Goal: Task Accomplishment & Management: Manage account settings

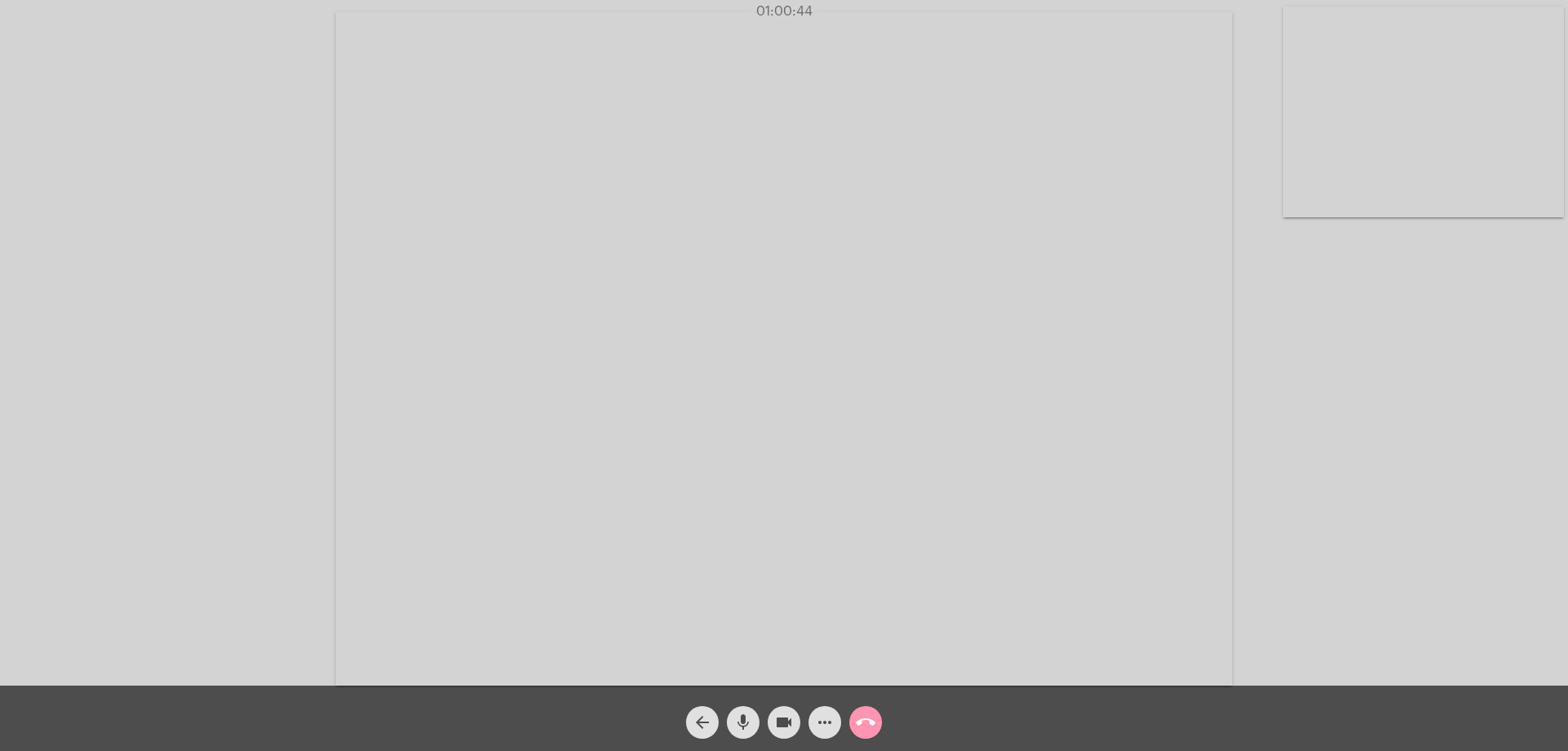
click at [699, 717] on mat-icon "arrow_back" at bounding box center [702, 722] width 20 height 20
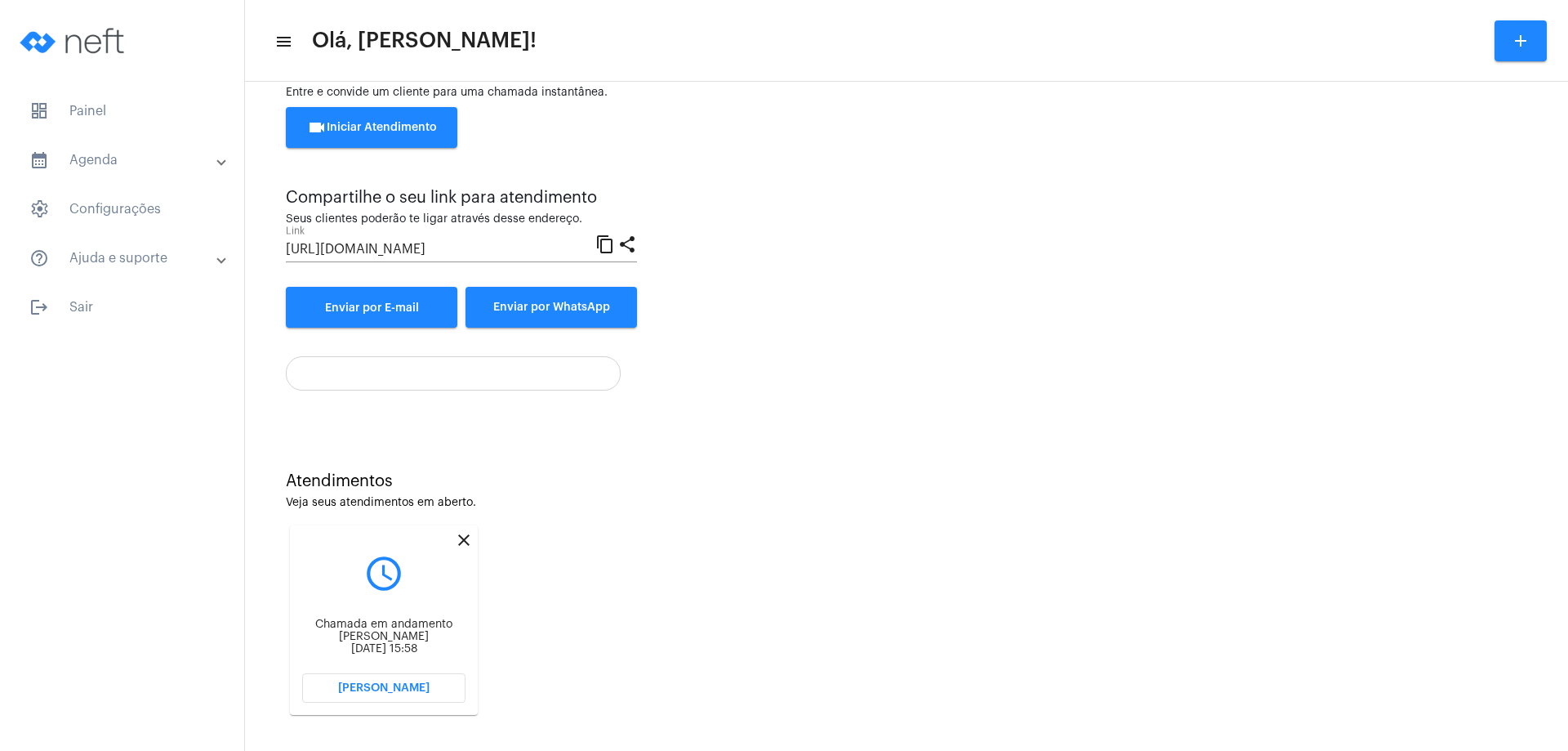
scroll to position [70, 0]
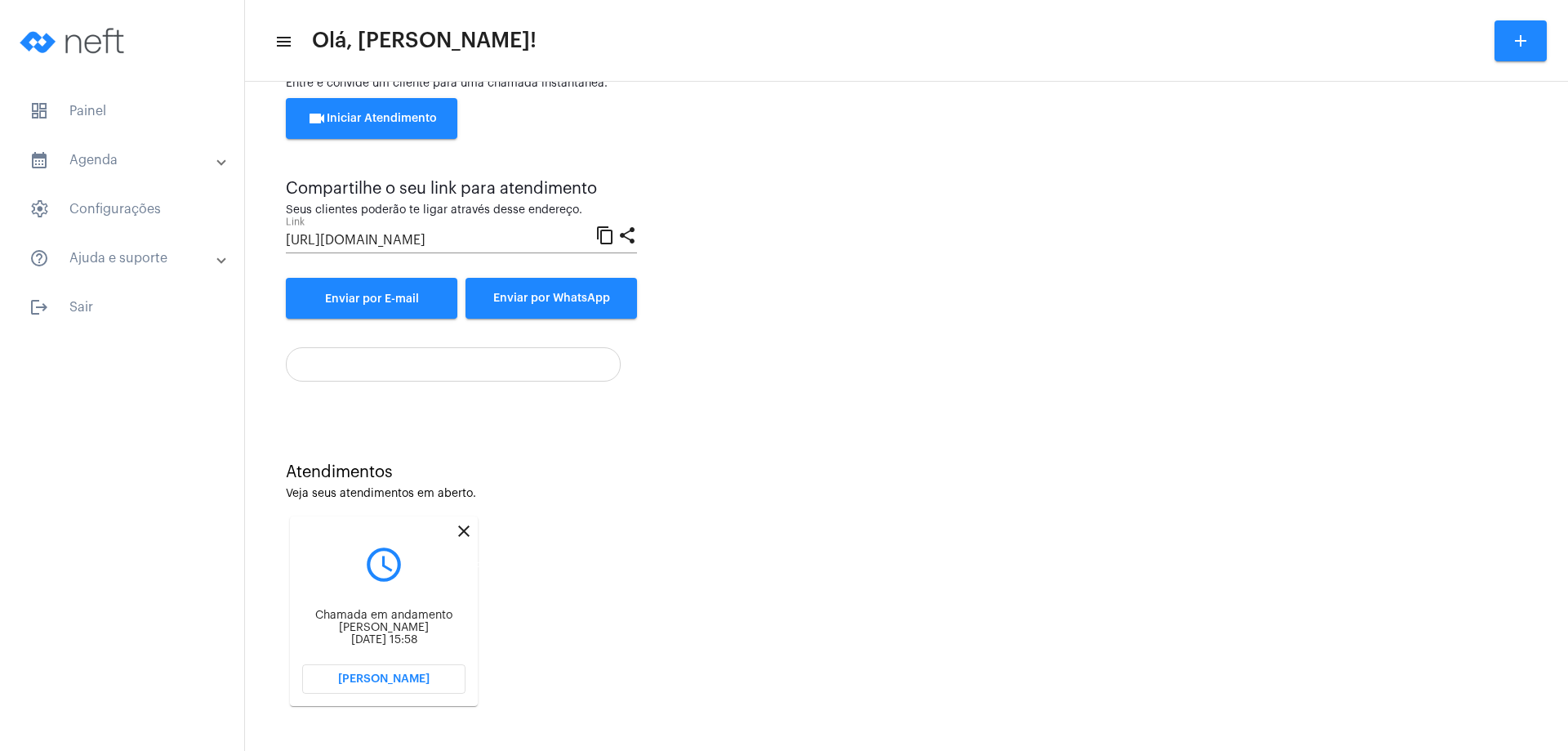
click at [468, 529] on mat-icon "close" at bounding box center [463, 531] width 20 height 20
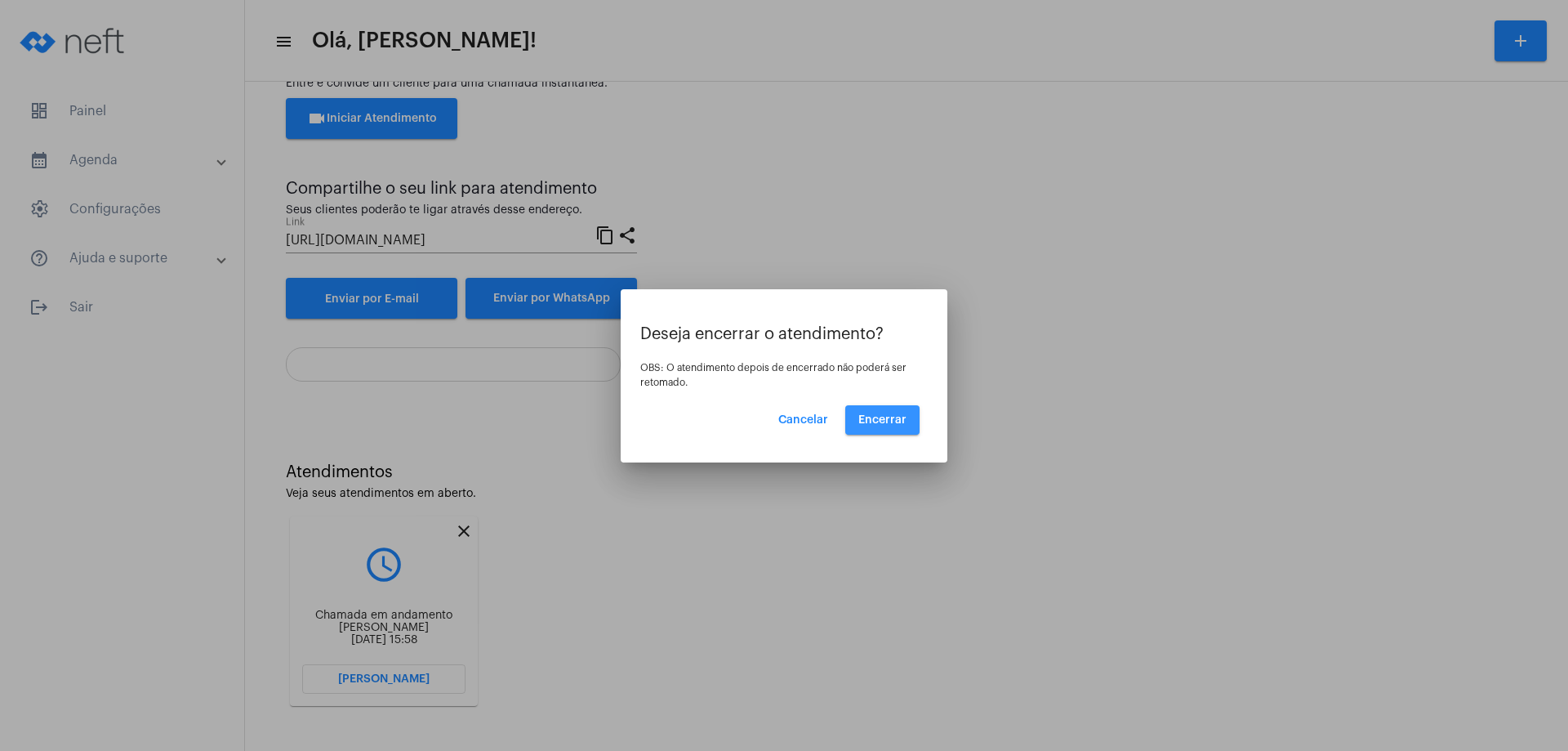
click at [891, 418] on span "Encerrar" at bounding box center [883, 419] width 48 height 11
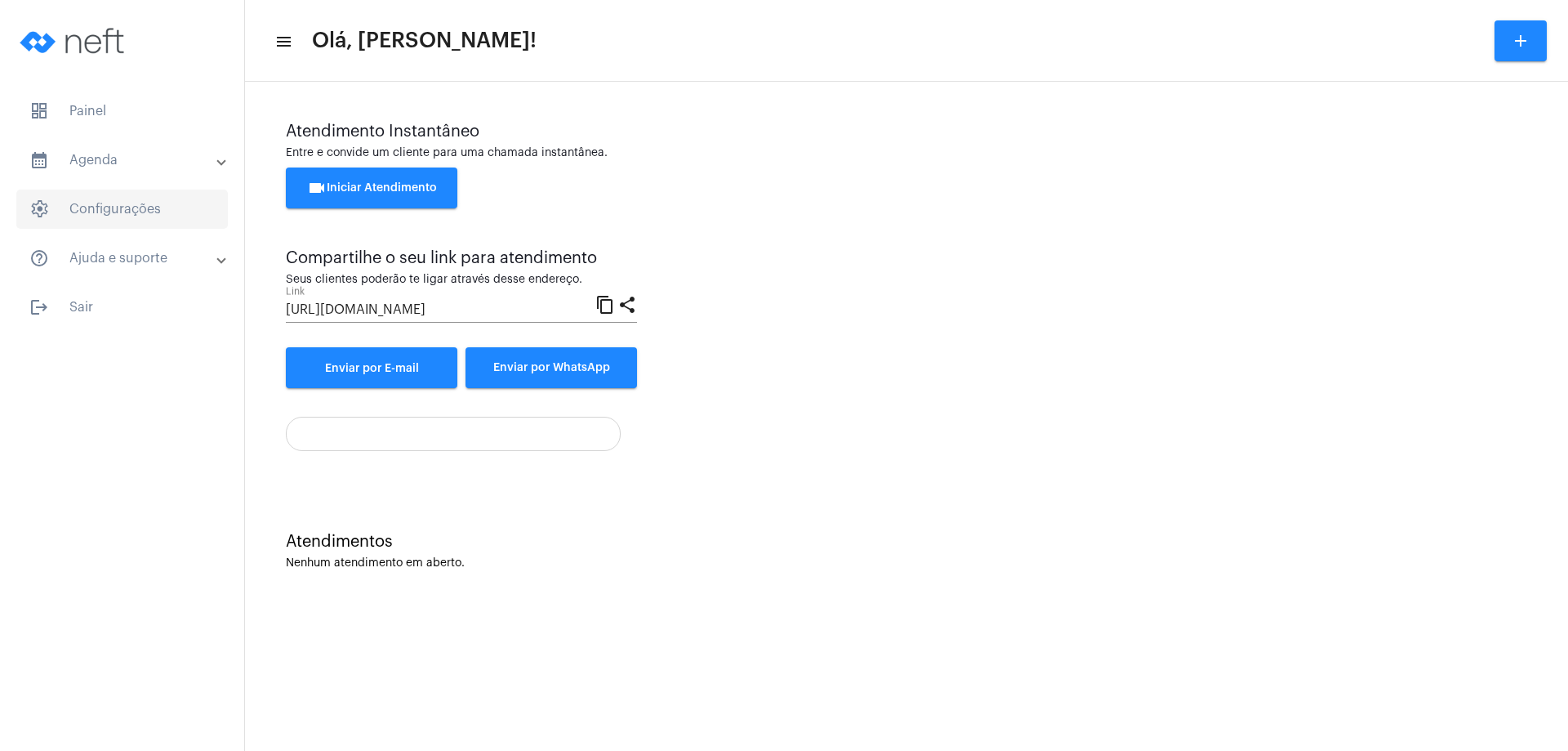
click at [169, 213] on span "settings Configurações" at bounding box center [122, 209] width 212 height 40
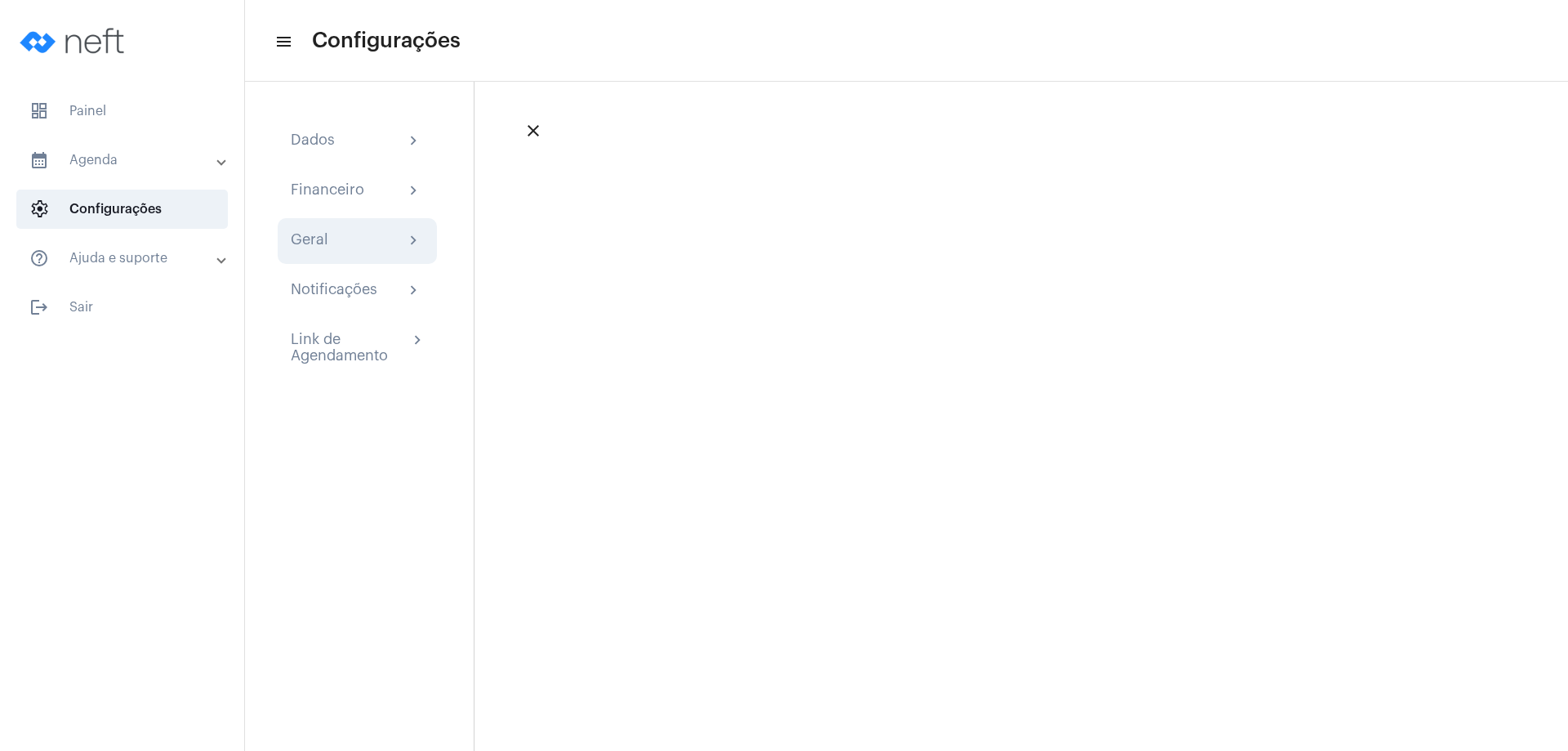
click at [418, 238] on mat-icon "chevron_right" at bounding box center [413, 240] width 20 height 20
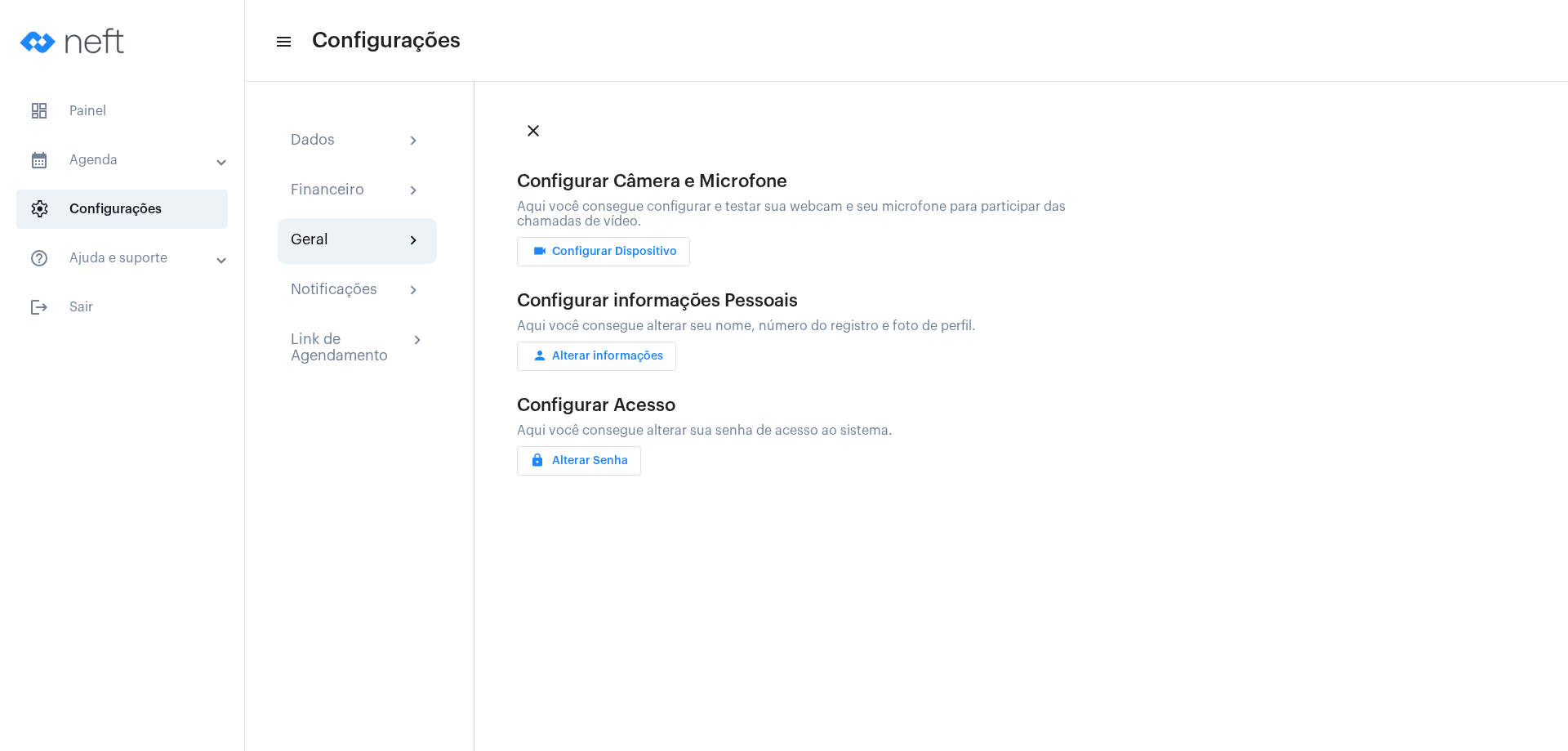
click at [602, 251] on span "videocam Configurar Dispositivo" at bounding box center [604, 251] width 147 height 11
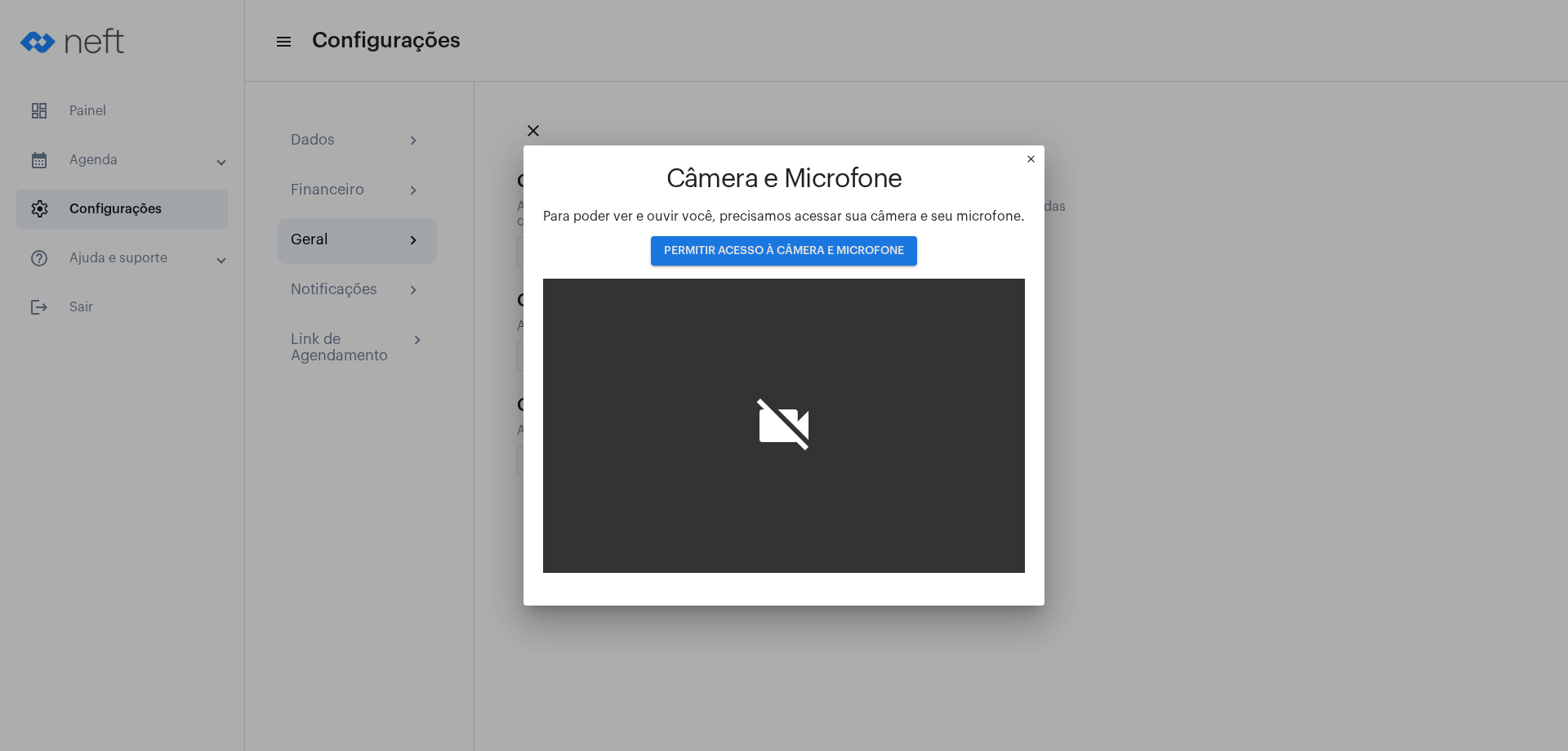
click at [865, 251] on span "PERMITIR ACESSO À CÂMERA E MICROFONE" at bounding box center [784, 251] width 240 height 11
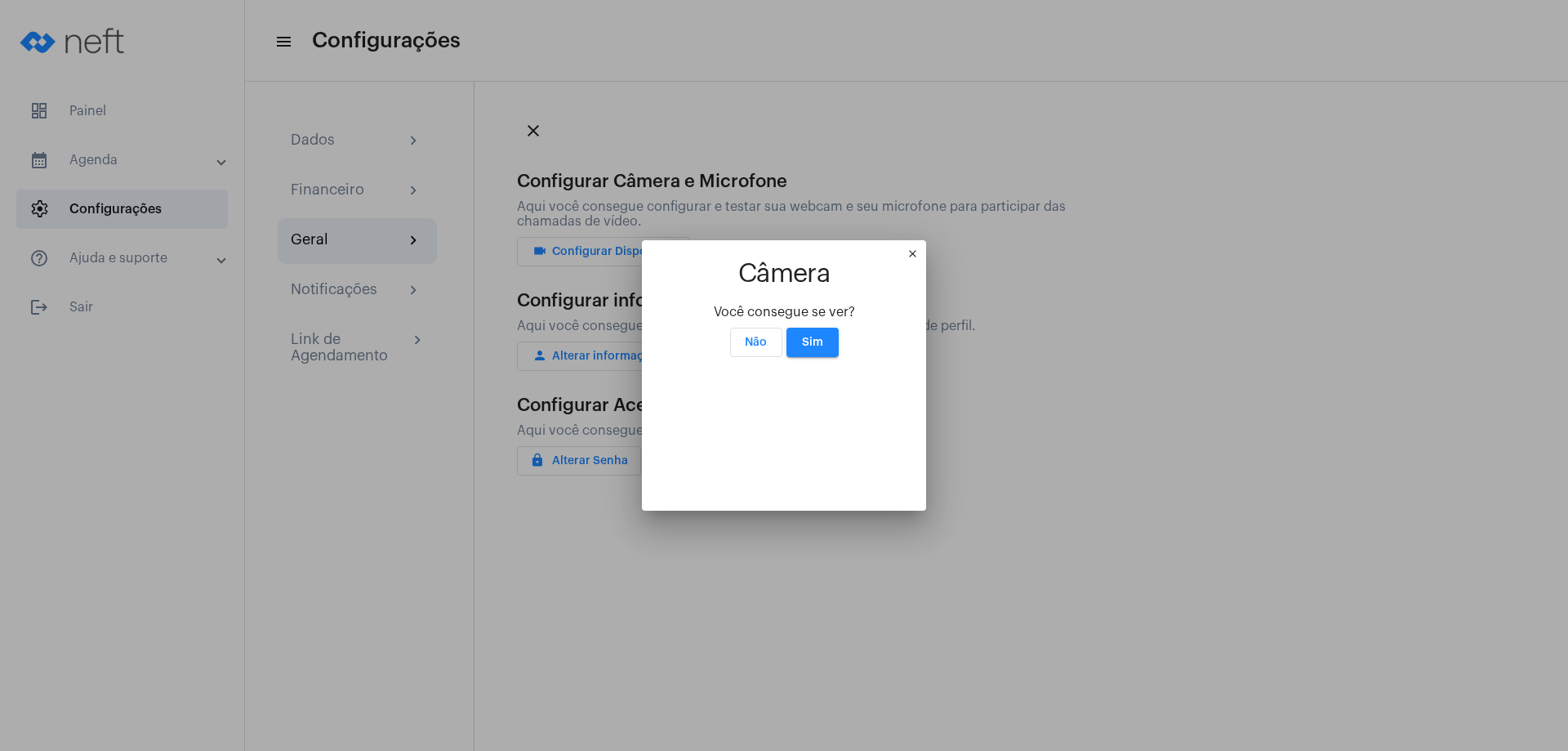
click at [804, 337] on span "Sim" at bounding box center [812, 342] width 22 height 11
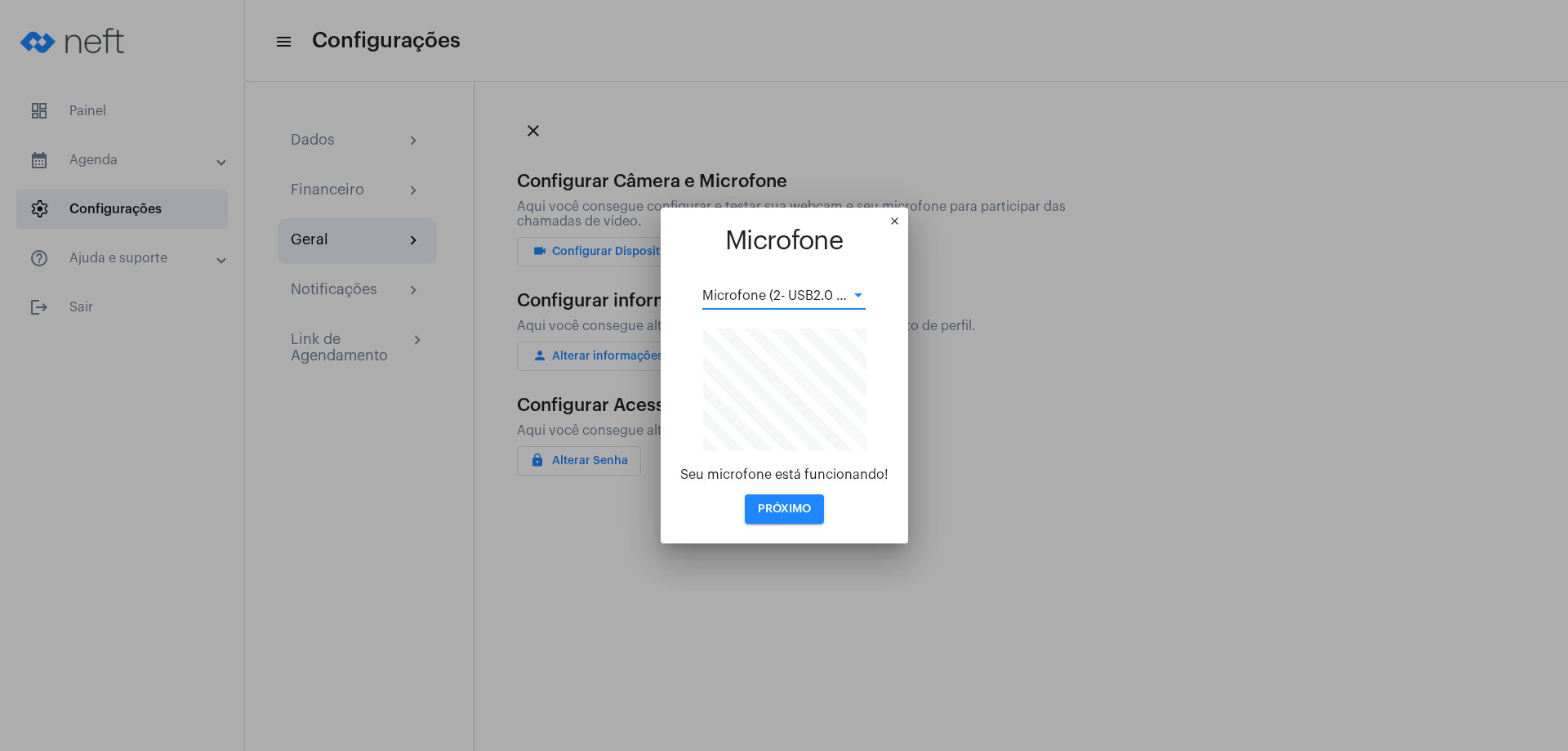
click at [858, 295] on div at bounding box center [858, 295] width 8 height 4
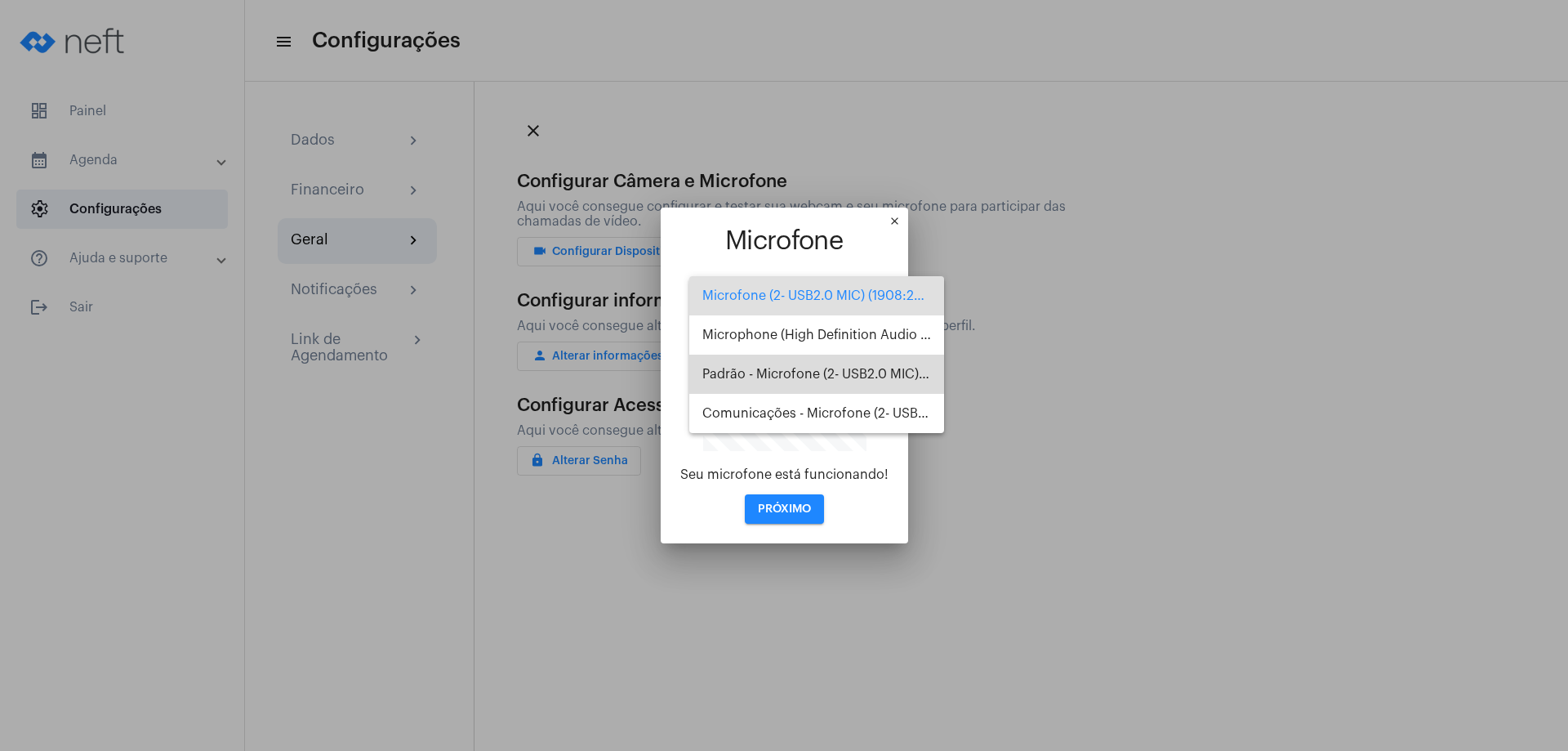
click at [847, 376] on span "Padrão - Microfone (2- USB2.0 MIC) (1908:2310)" at bounding box center [817, 375] width 229 height 40
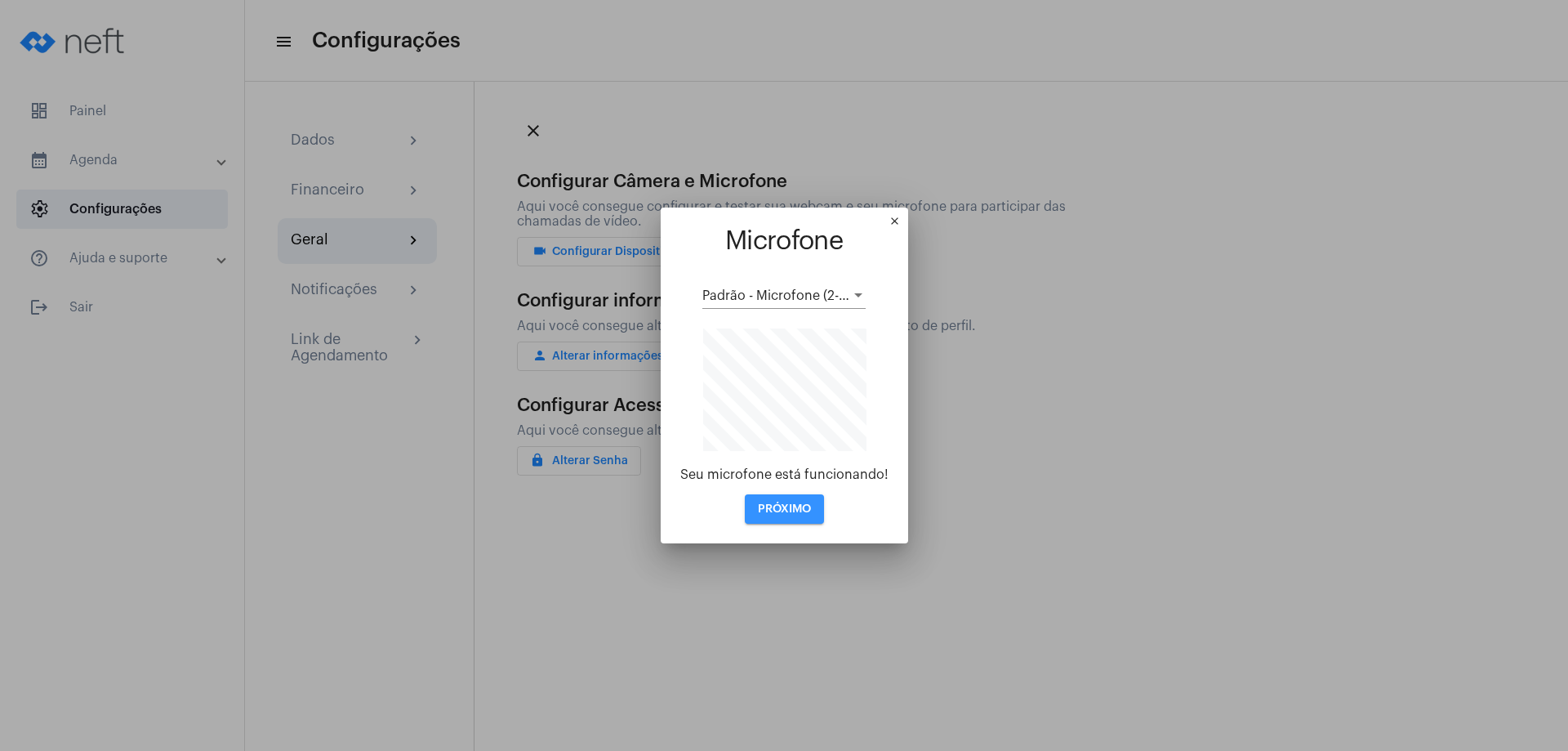
click at [773, 508] on span "PRÓXIMO" at bounding box center [784, 508] width 53 height 11
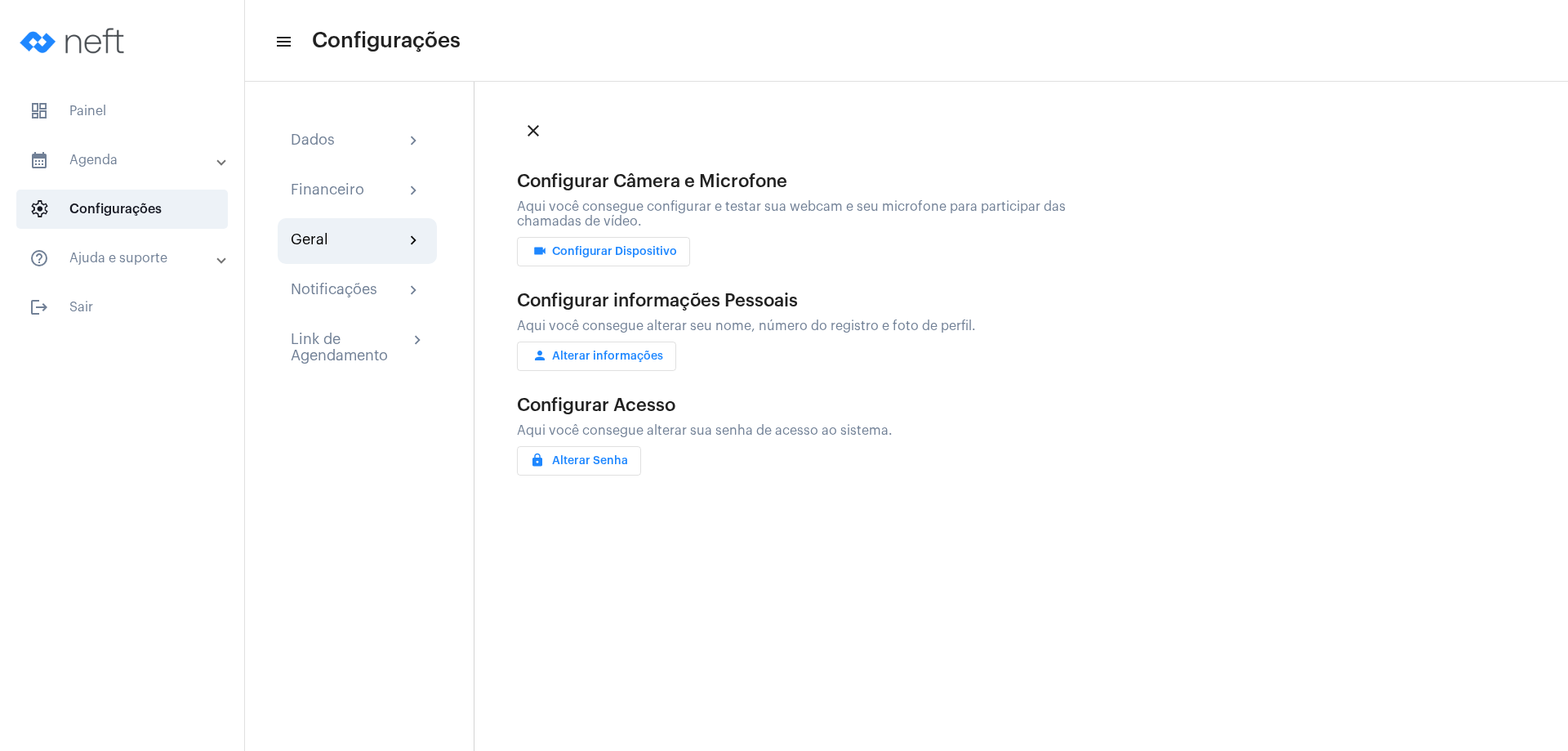
click at [612, 257] on span "videocam Configurar Dispositivo" at bounding box center [604, 251] width 147 height 11
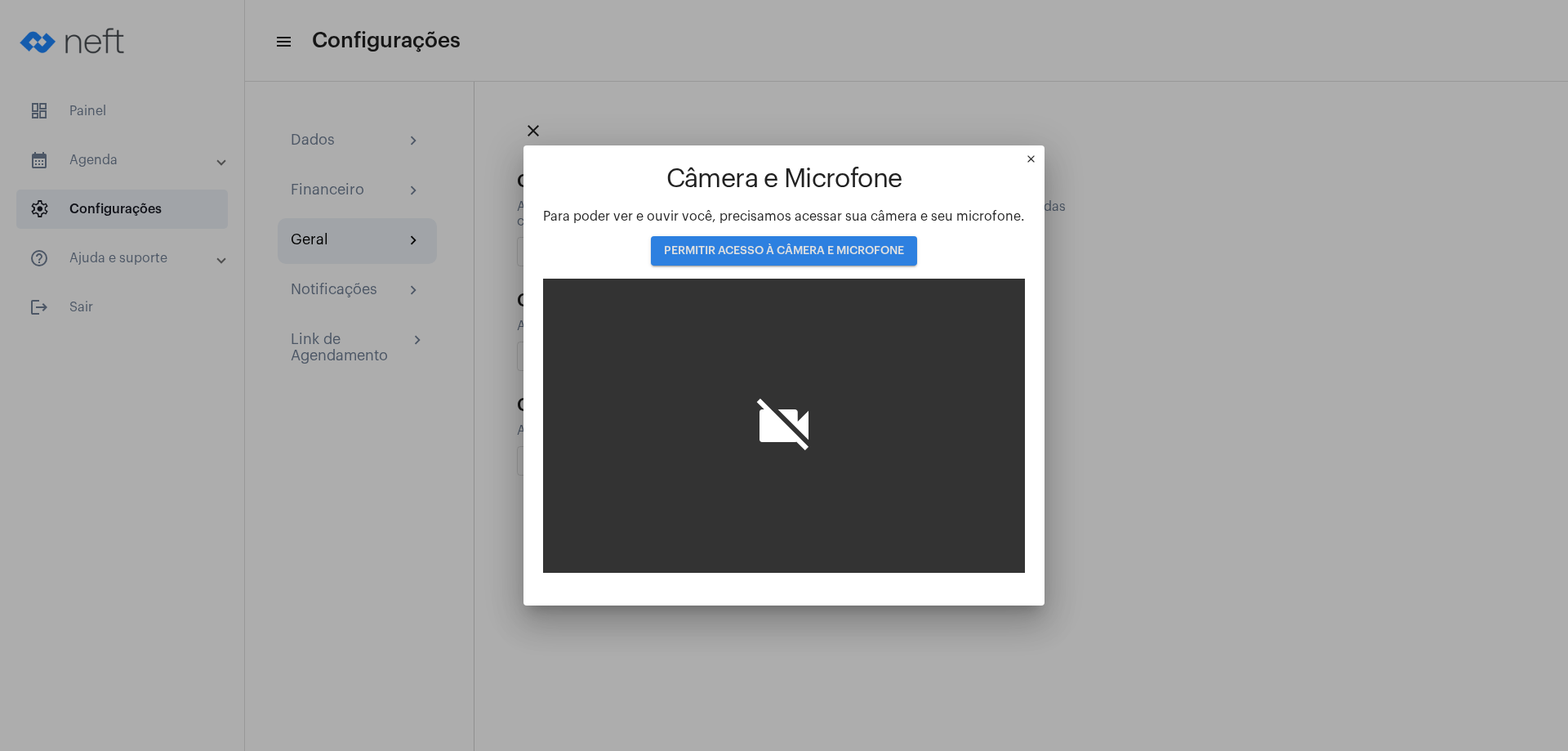
click at [812, 248] on span "PERMITIR ACESSO À CÂMERA E MICROFONE" at bounding box center [784, 251] width 240 height 11
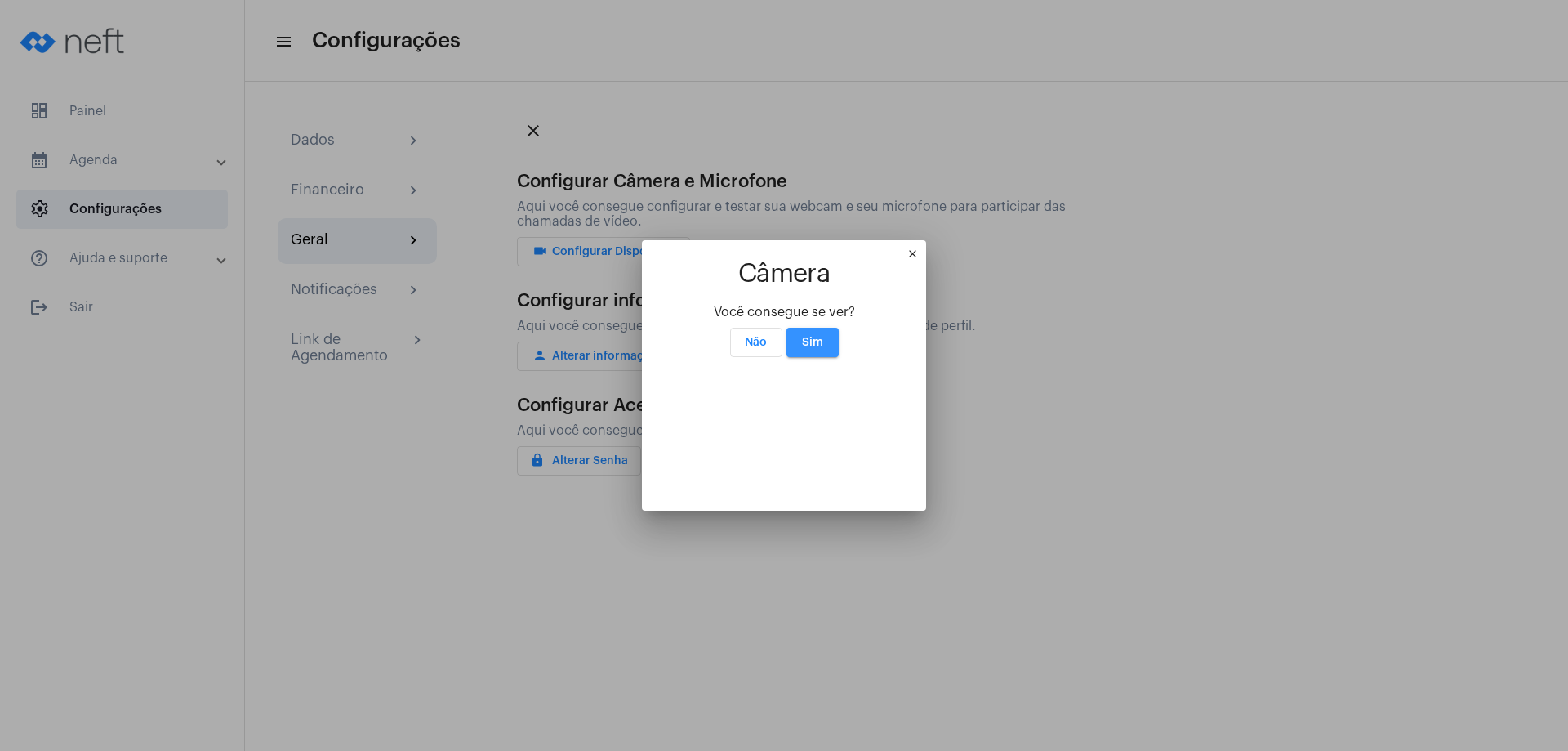
click at [817, 337] on span "Sim" at bounding box center [812, 342] width 22 height 11
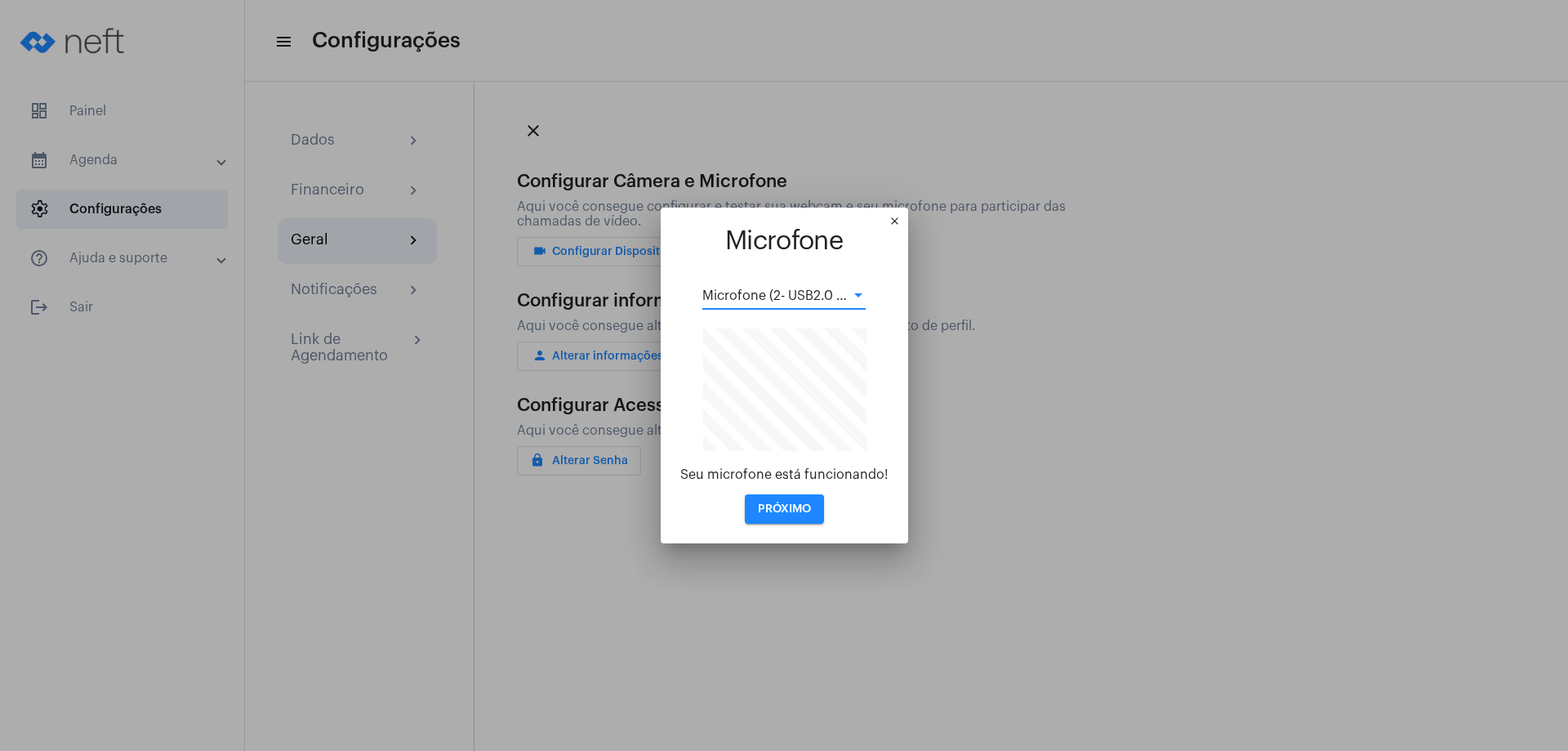
click at [854, 295] on div at bounding box center [858, 295] width 8 height 4
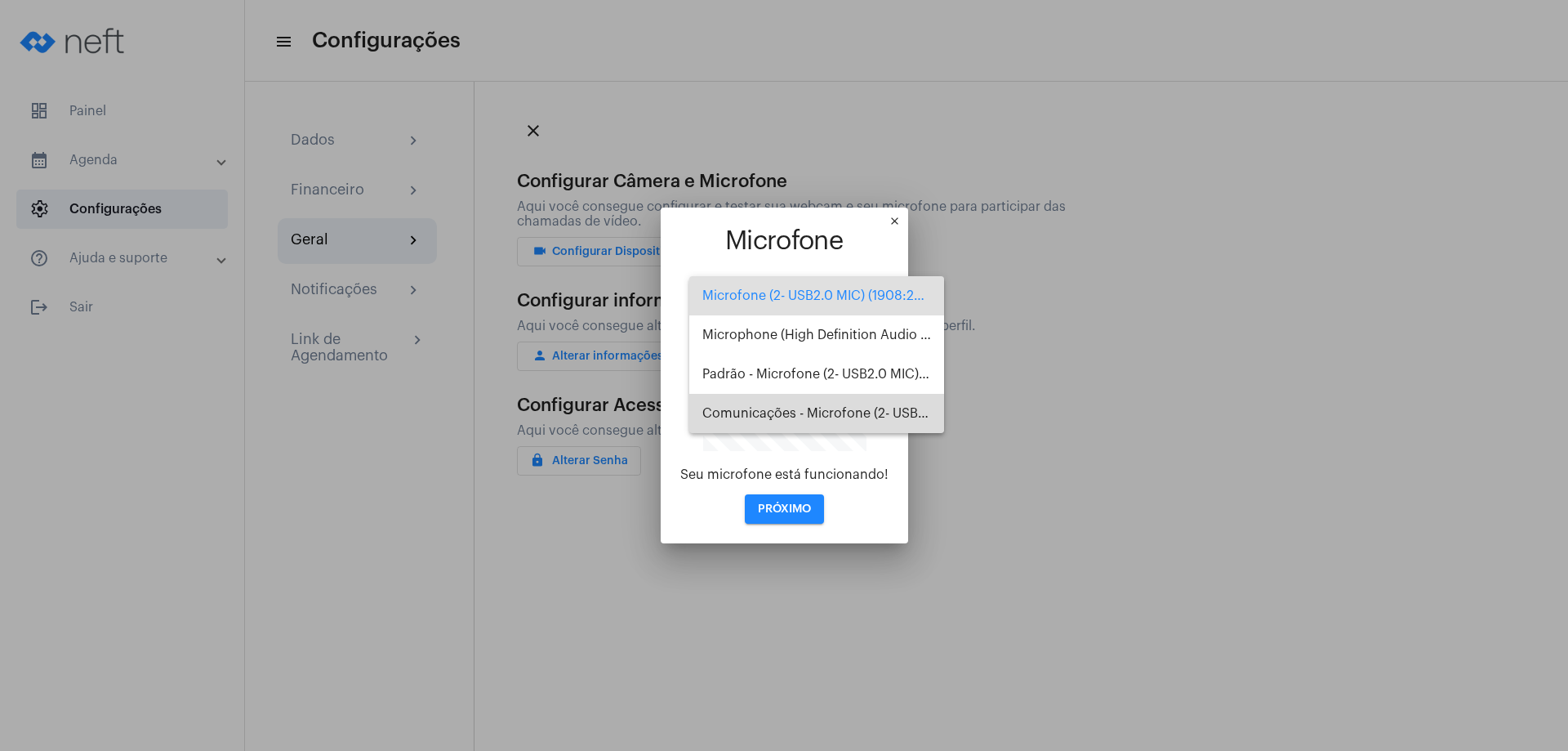
click at [809, 410] on span "Comunicações - Microfone (2- USB2.0 MIC) (1908:2310)" at bounding box center [817, 413] width 229 height 40
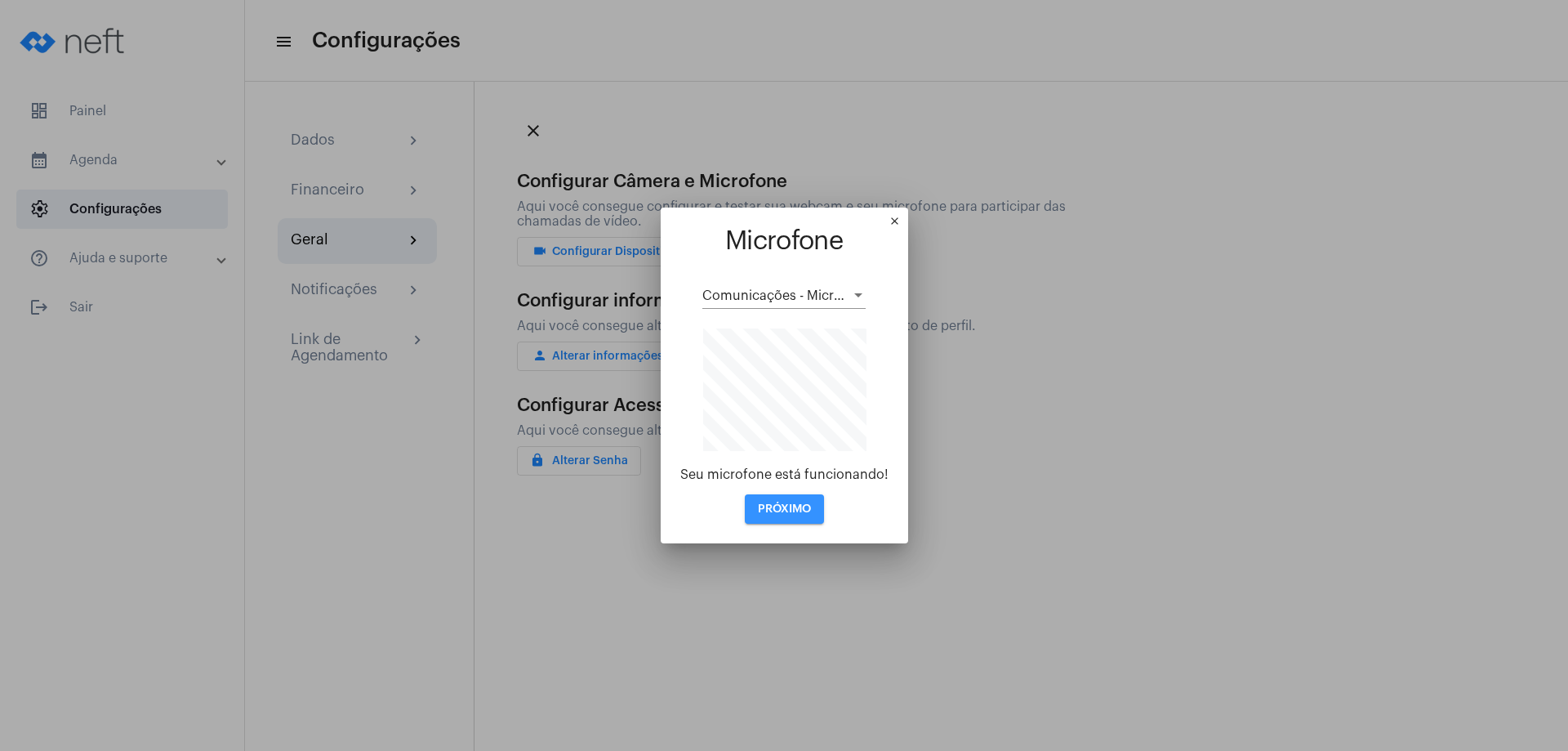
click at [792, 512] on span "PRÓXIMO" at bounding box center [784, 508] width 53 height 11
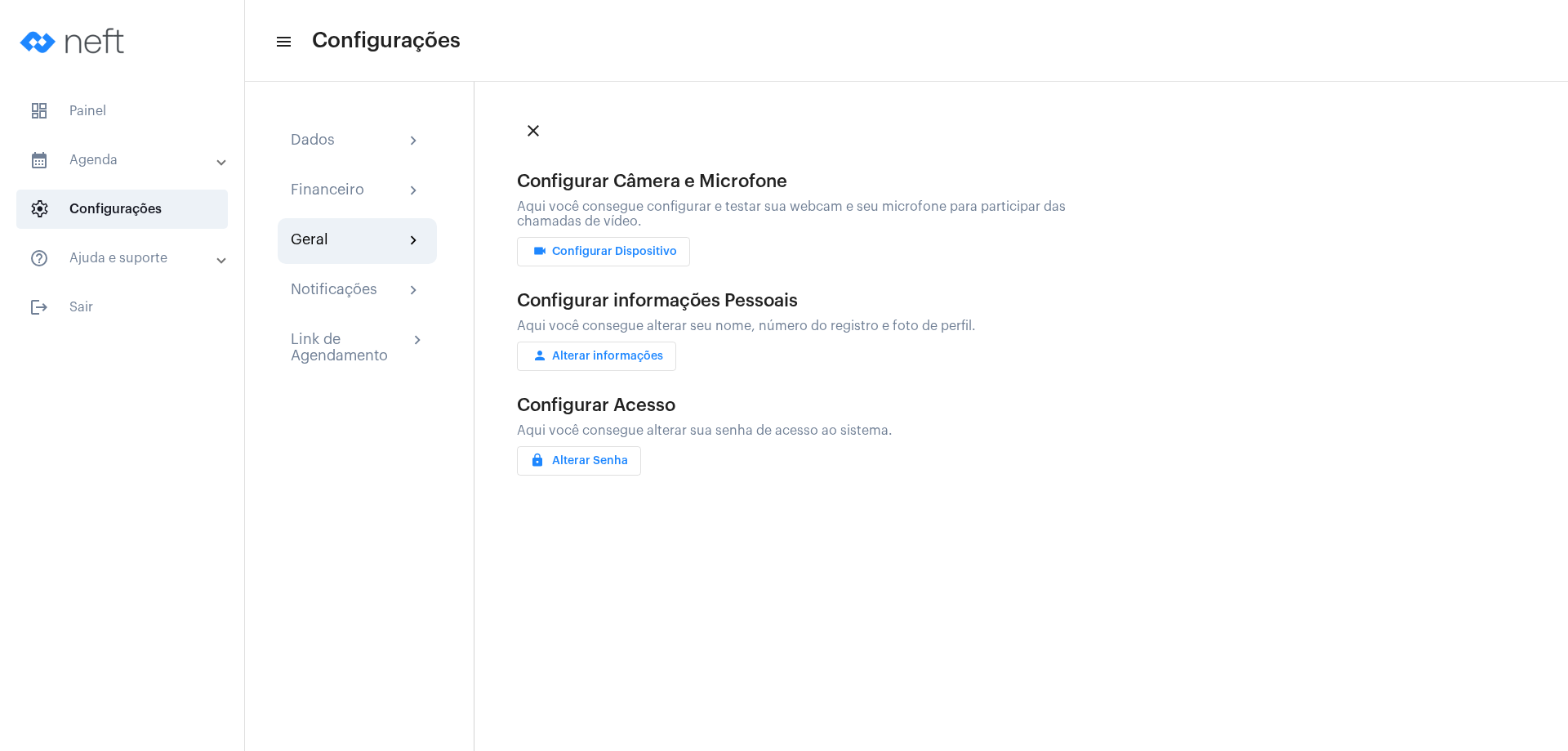
click at [592, 253] on span "videocam Configurar Dispositivo" at bounding box center [604, 251] width 147 height 11
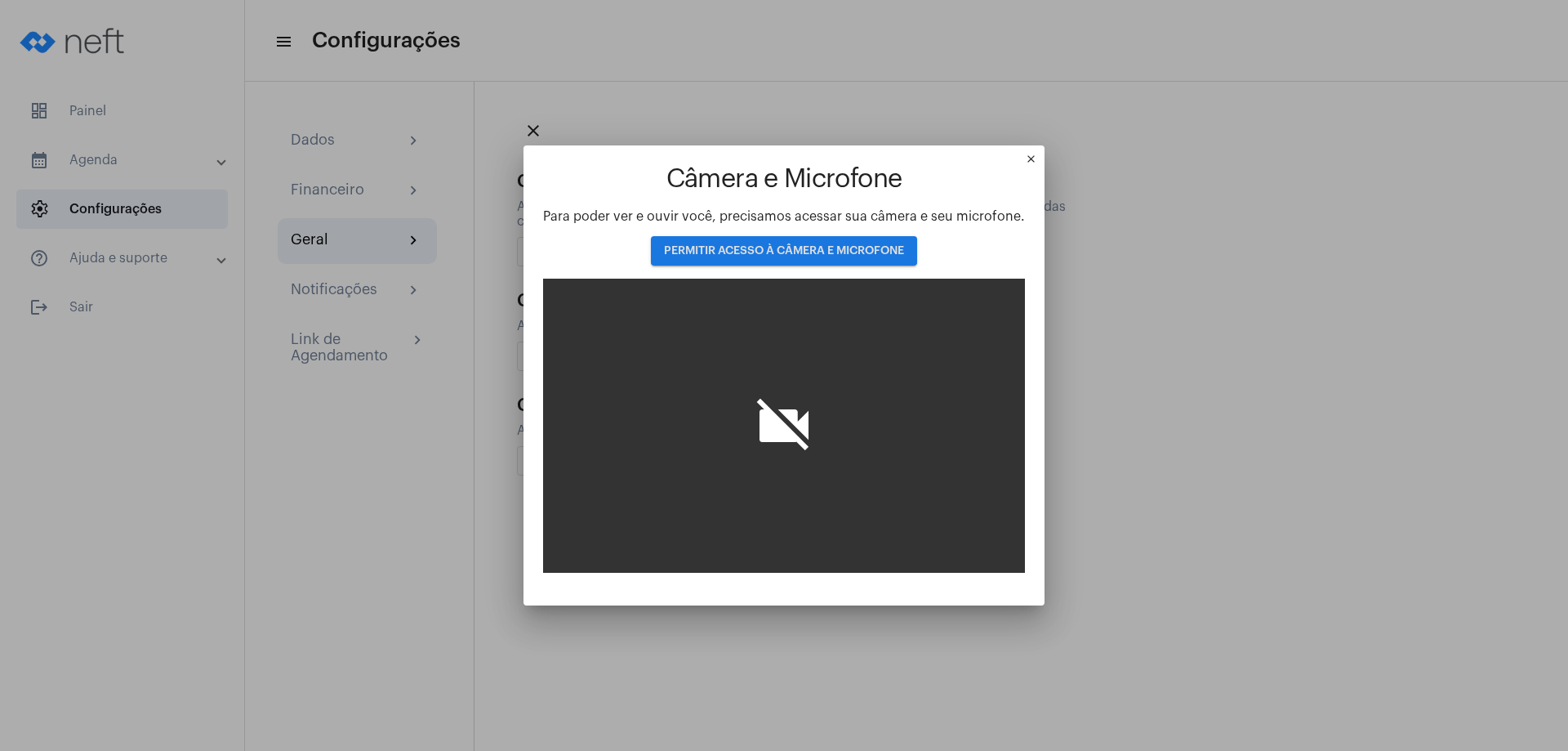
click at [706, 247] on span "PERMITIR ACESSO À CÂMERA E MICROFONE" at bounding box center [784, 251] width 240 height 11
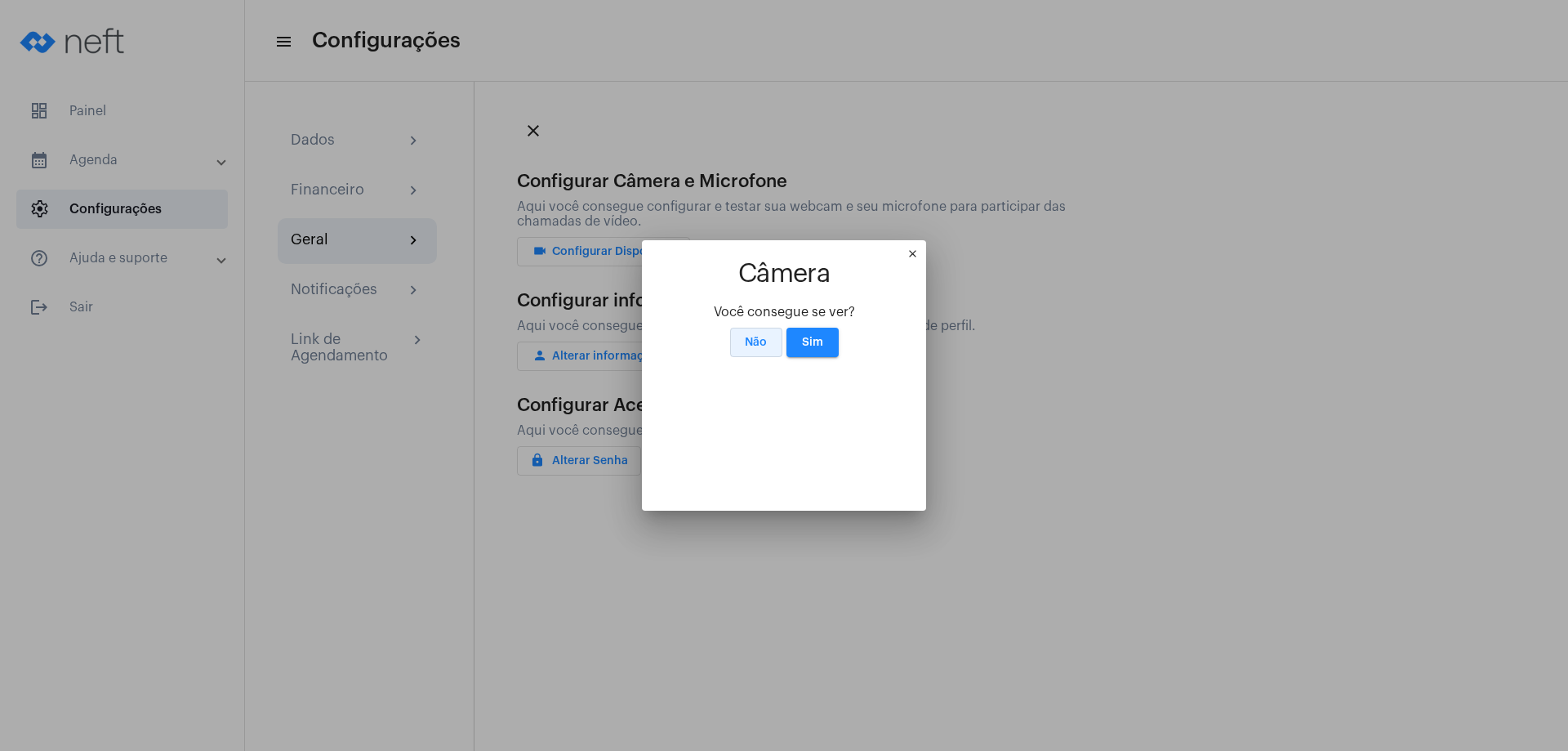
click at [761, 337] on span "Não" at bounding box center [756, 342] width 22 height 11
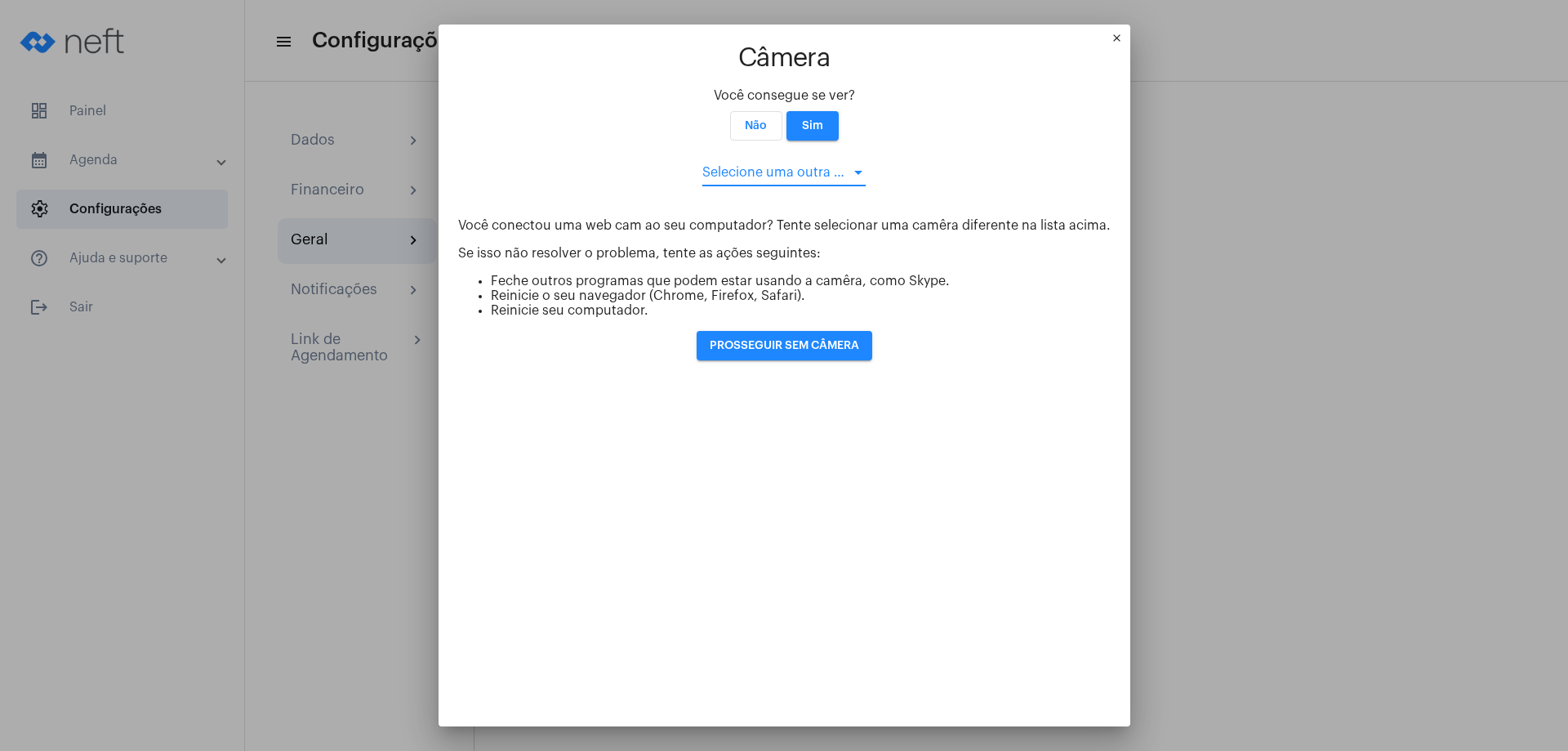
click at [854, 171] on div at bounding box center [858, 172] width 8 height 4
click at [869, 97] on div at bounding box center [784, 376] width 1568 height 751
click at [754, 120] on span "Não" at bounding box center [756, 125] width 22 height 11
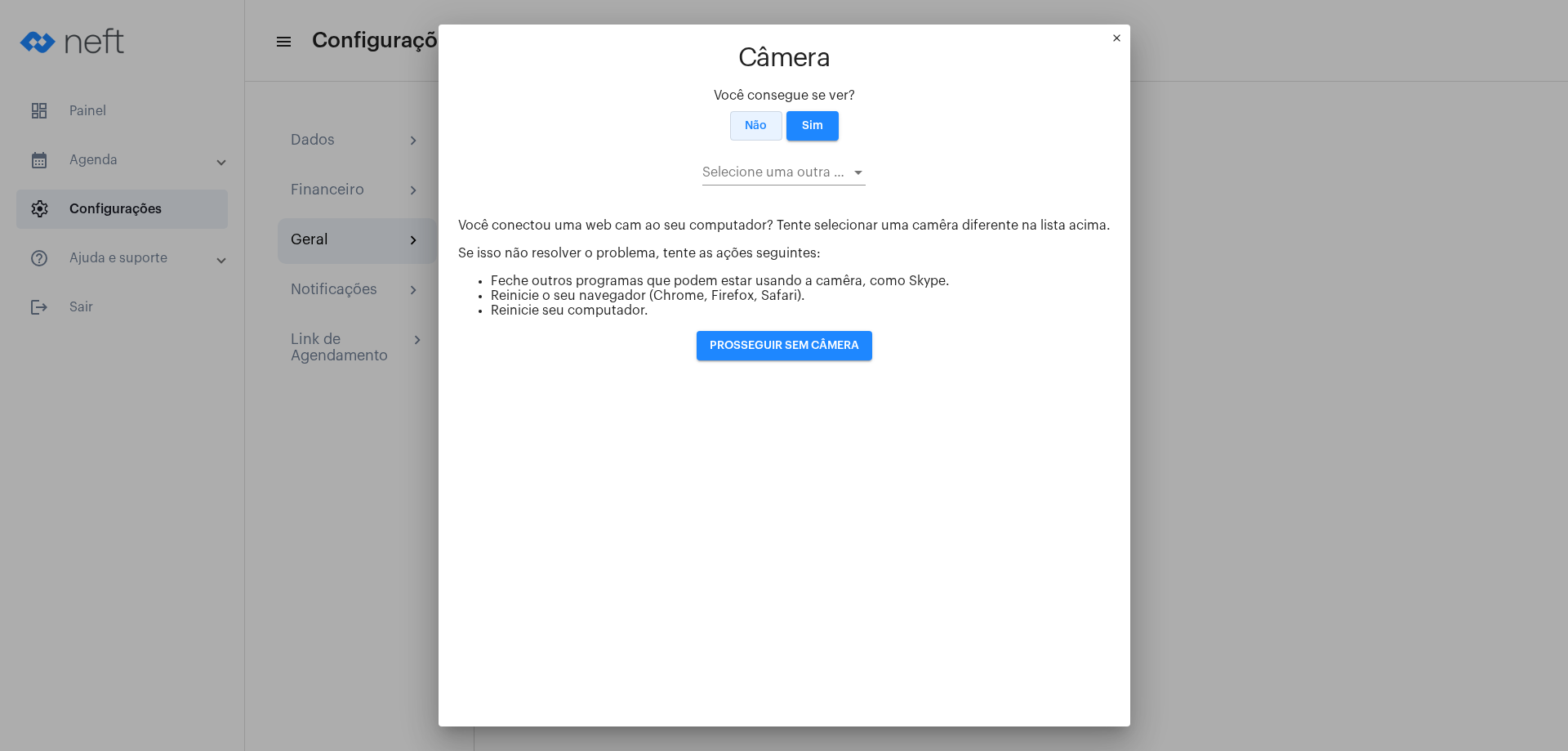
click at [754, 120] on span "Não" at bounding box center [756, 125] width 22 height 11
click at [851, 166] on div at bounding box center [858, 172] width 15 height 13
click at [886, 146] on span "LG HD WebCam (0bda:5780)" at bounding box center [808, 148] width 225 height 40
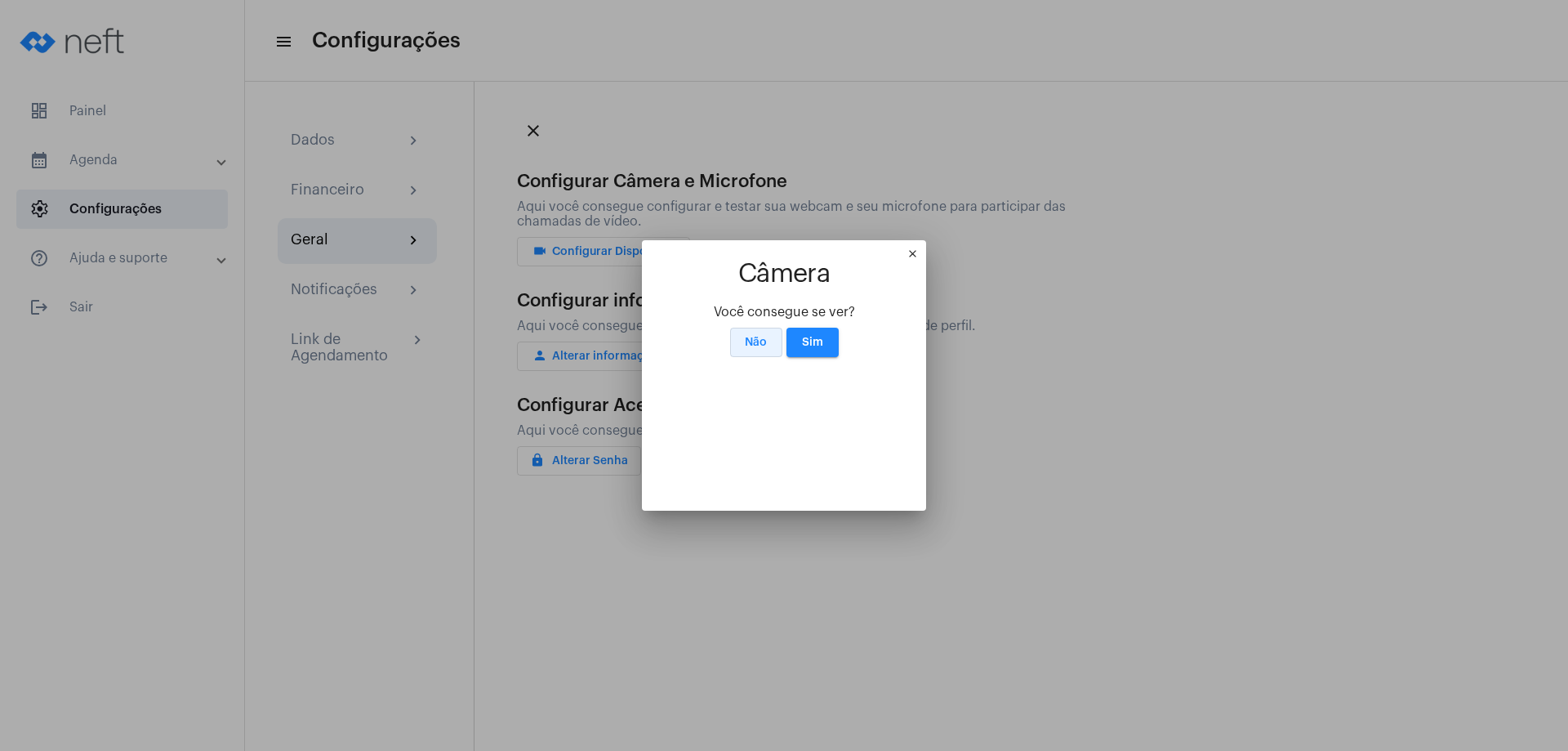
click at [752, 327] on button "Não" at bounding box center [756, 342] width 53 height 29
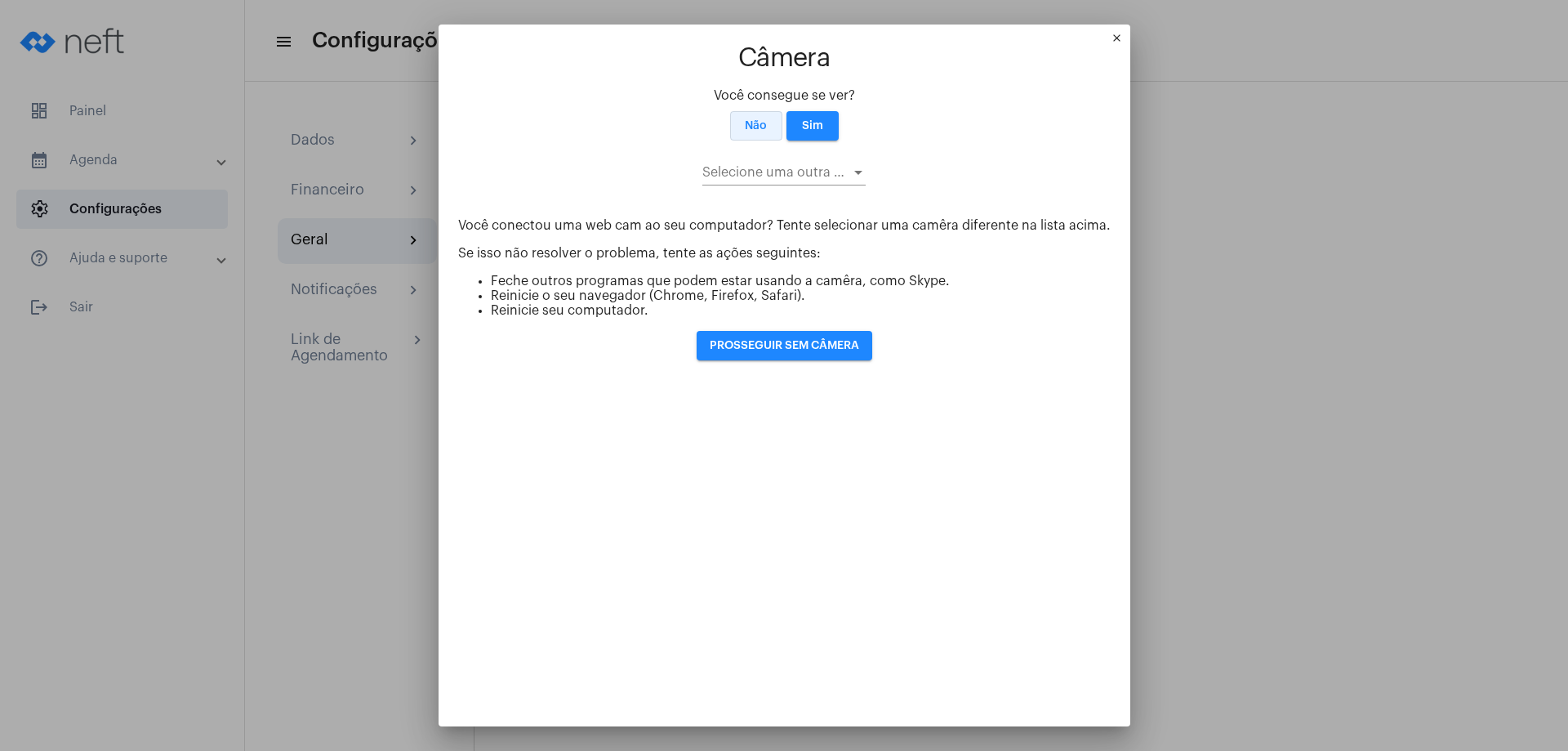
click at [752, 218] on p "Você conectou uma web cam ao seu computador? Tente selecionar uma camêra difere…" at bounding box center [784, 225] width 653 height 15
click at [753, 218] on p "Você conectou uma web cam ao seu computador? Tente selecionar uma camêra difere…" at bounding box center [784, 225] width 653 height 15
click at [892, 115] on div "Não Sim" at bounding box center [784, 126] width 653 height 29
click at [852, 166] on div at bounding box center [858, 172] width 15 height 13
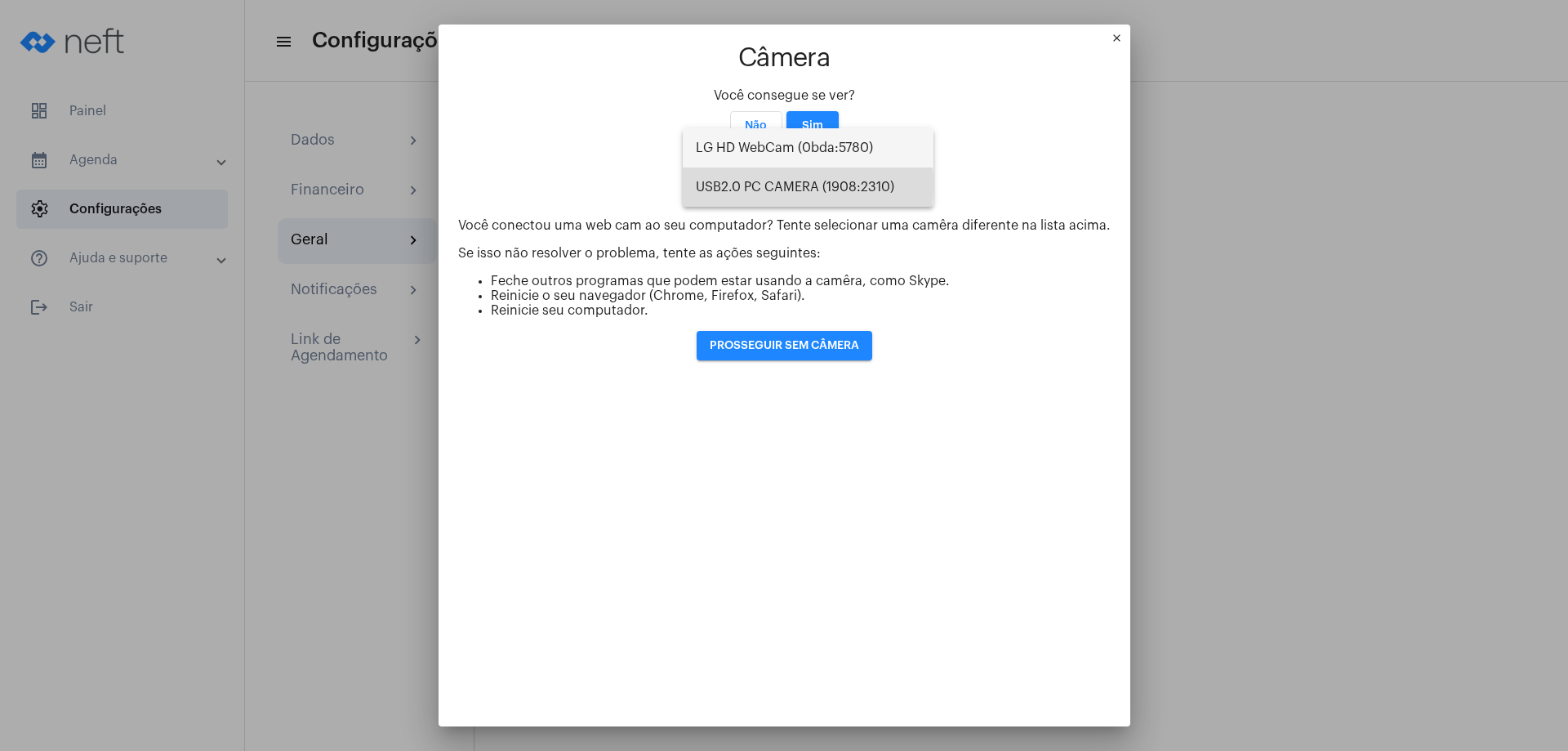
click at [716, 185] on span "USB2.0 PC CAMERA (1908:2310)" at bounding box center [808, 187] width 225 height 40
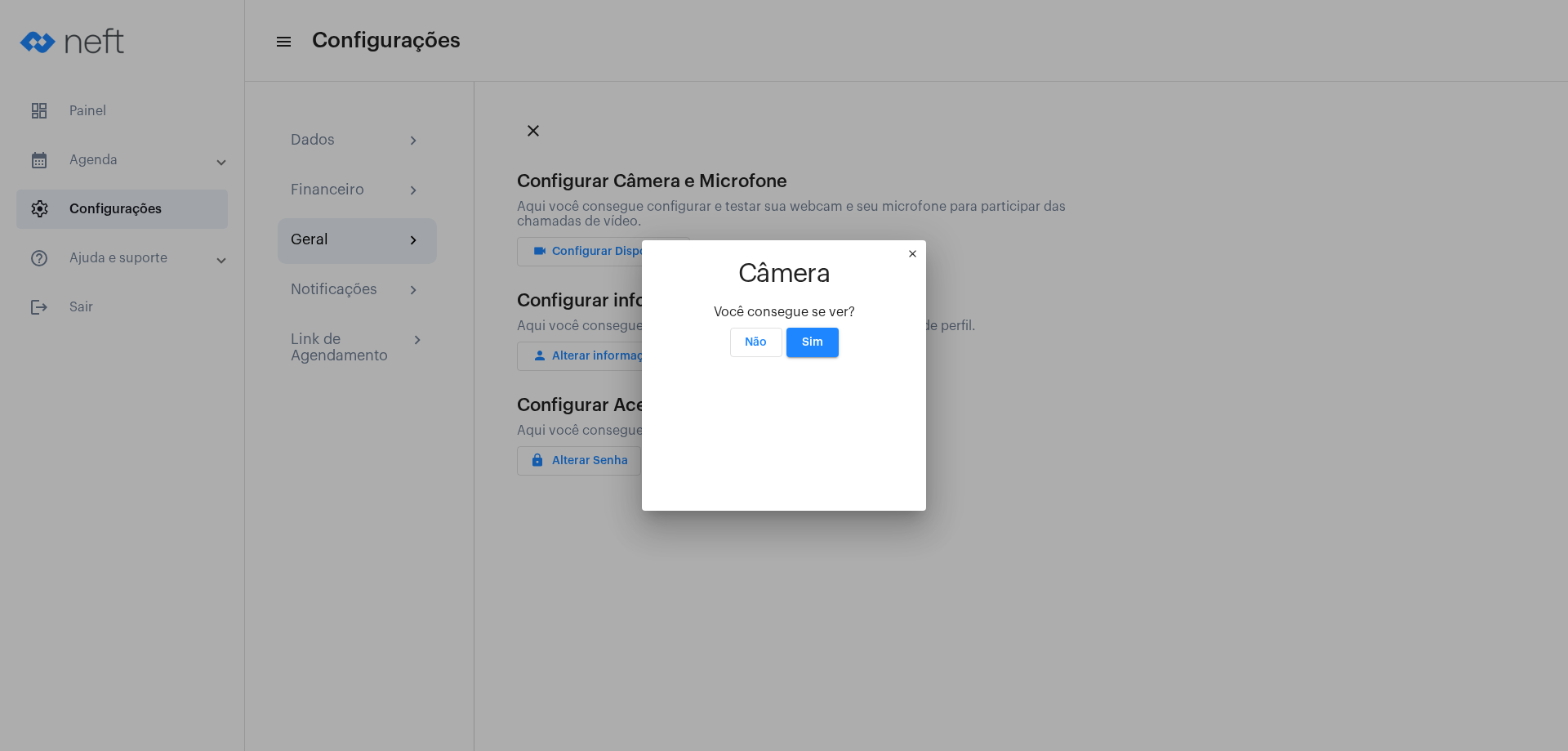
click at [716, 260] on app-video "Câmera Você consegue se ver? Não Sim" at bounding box center [784, 375] width 245 height 230
click at [815, 337] on span "Sim" at bounding box center [812, 342] width 22 height 11
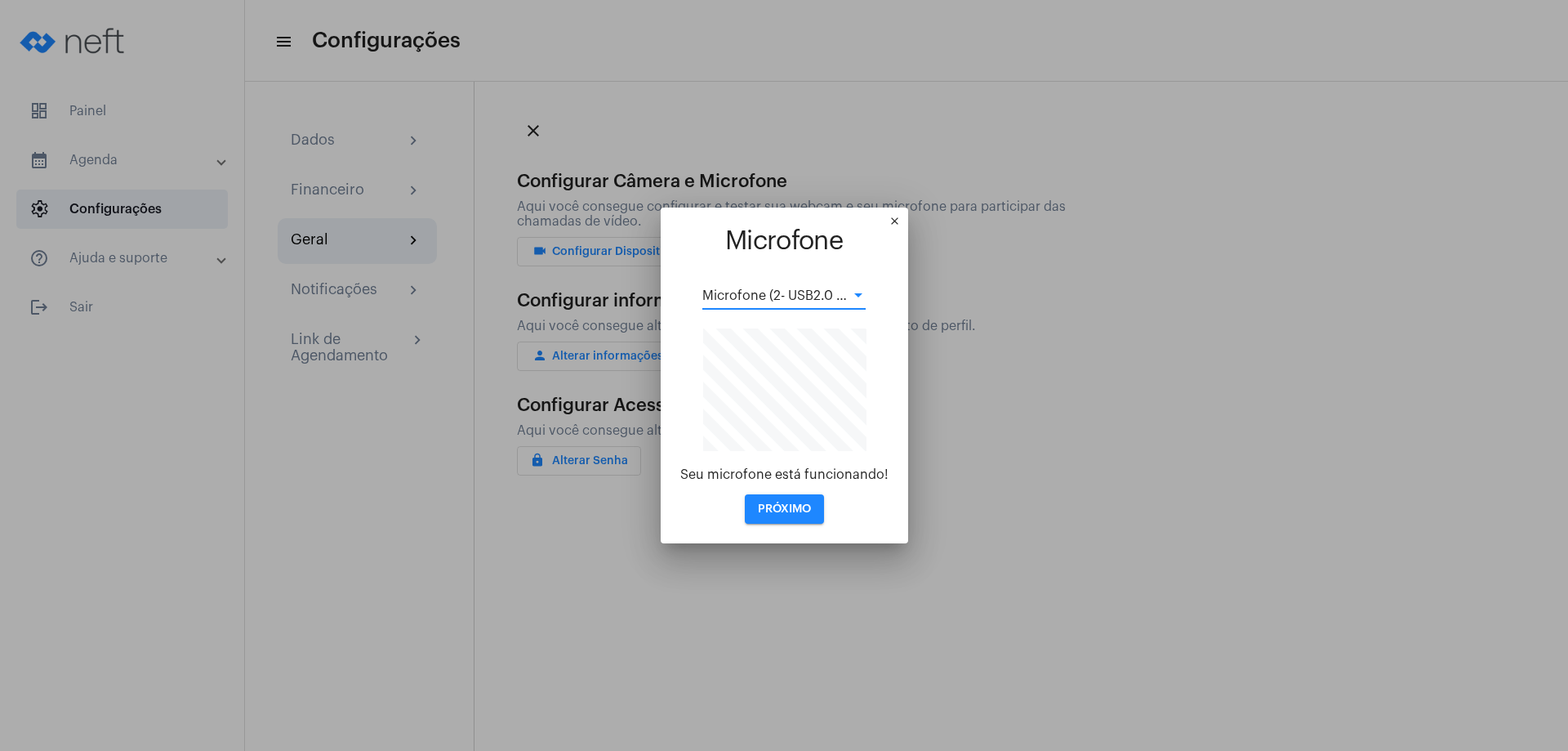
click at [859, 293] on div at bounding box center [858, 295] width 15 height 13
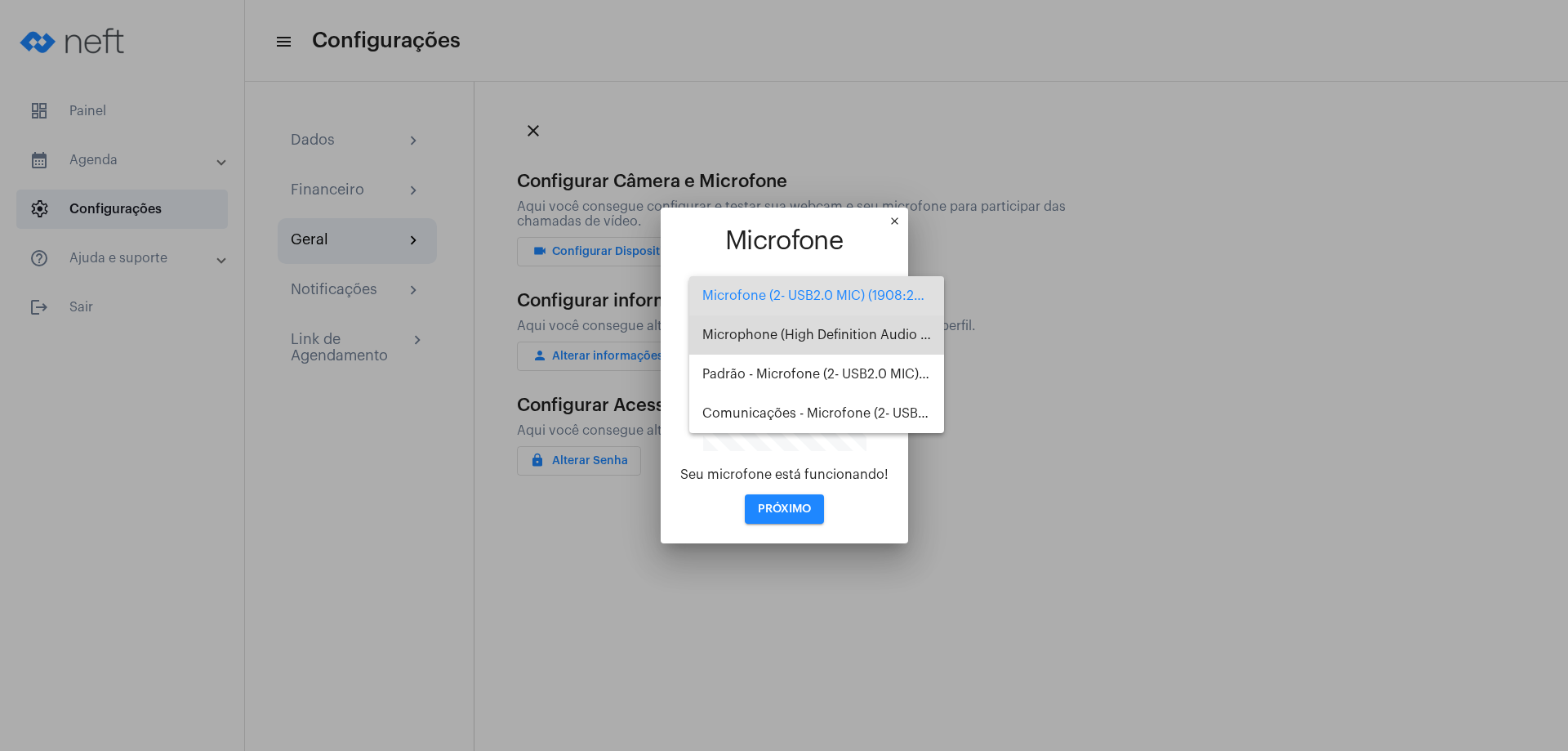
click at [850, 338] on span "Microphone (High Definition Audio Device)" at bounding box center [817, 335] width 229 height 40
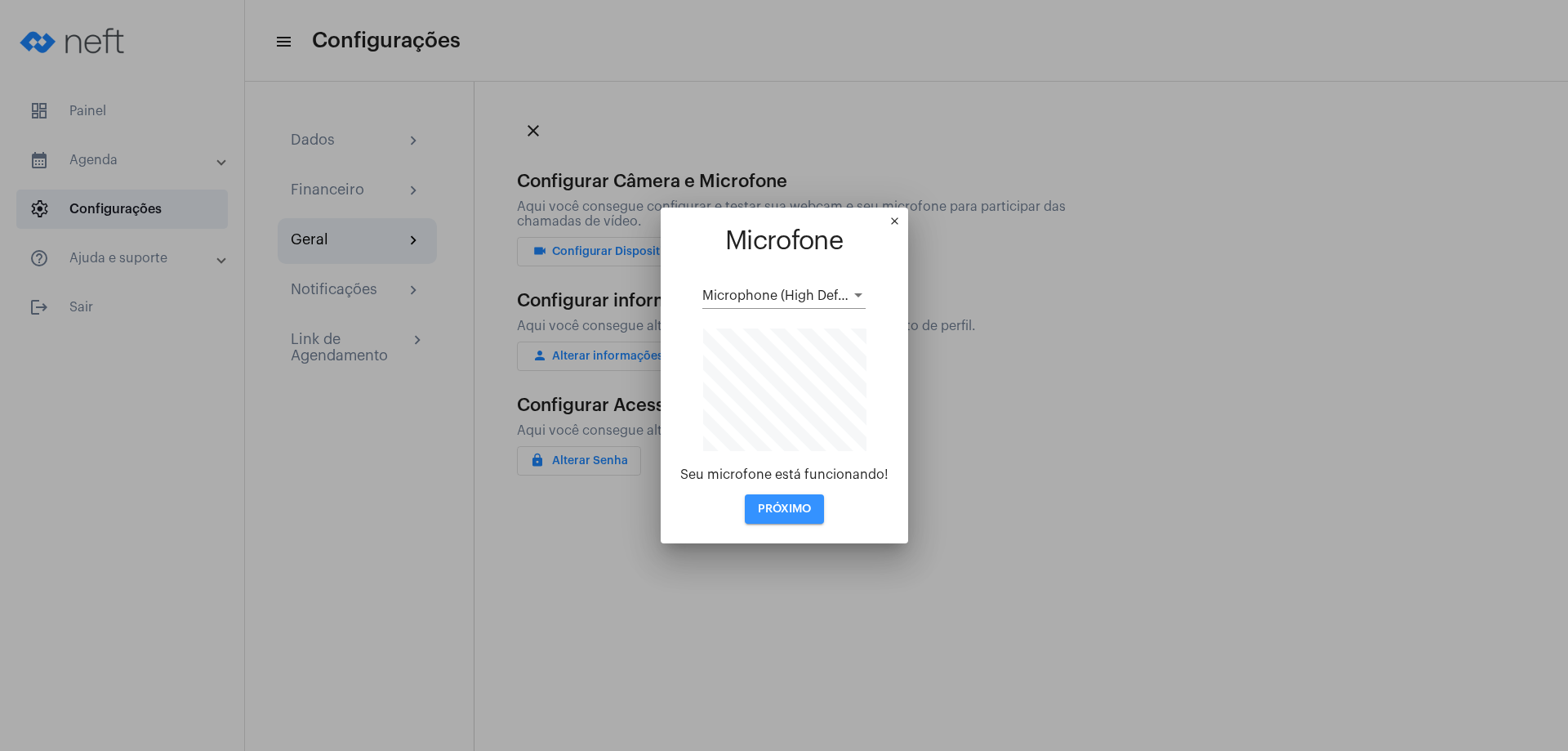
click at [794, 512] on span "PRÓXIMO" at bounding box center [784, 508] width 53 height 11
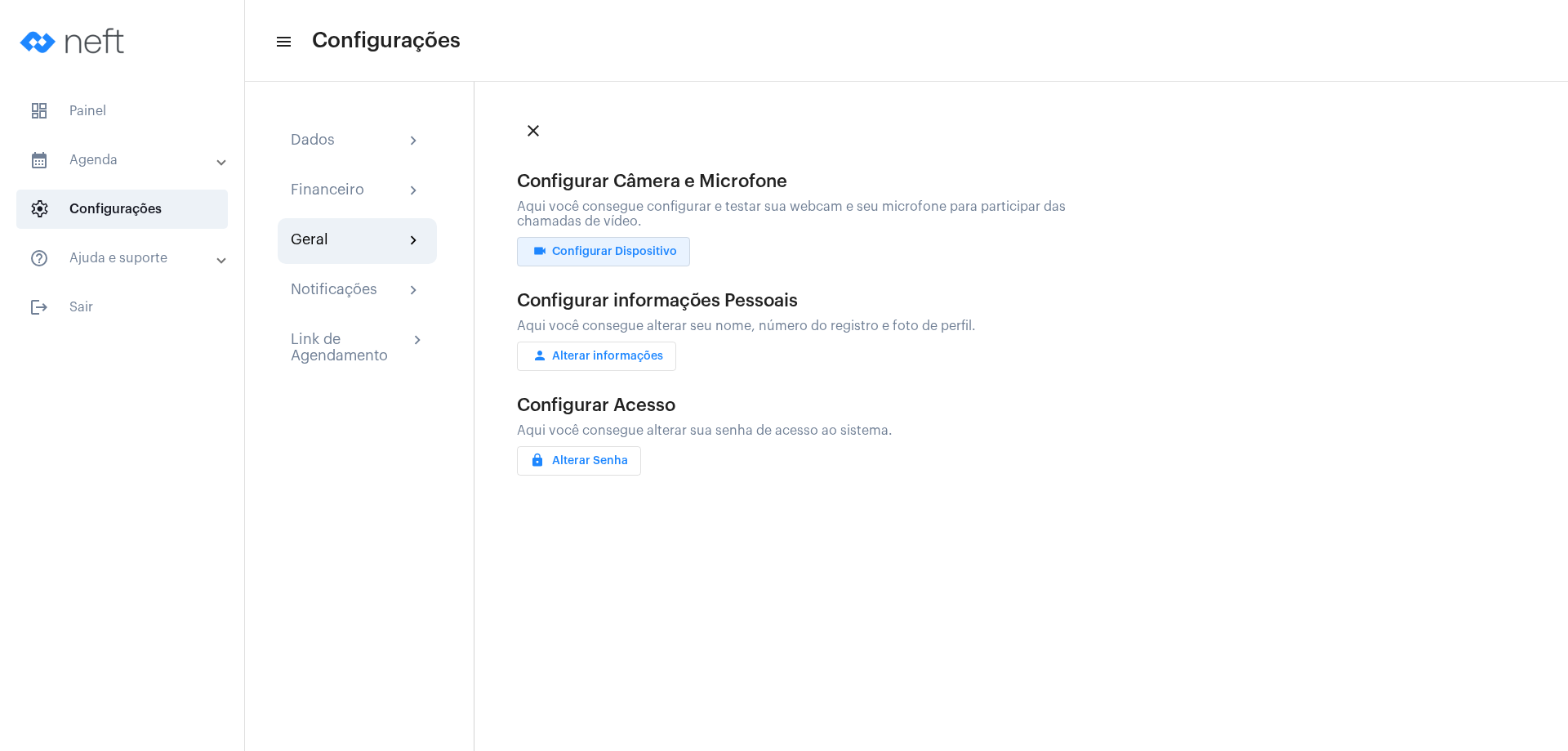
click at [654, 248] on span "videocam Configurar Dispositivo" at bounding box center [604, 251] width 147 height 11
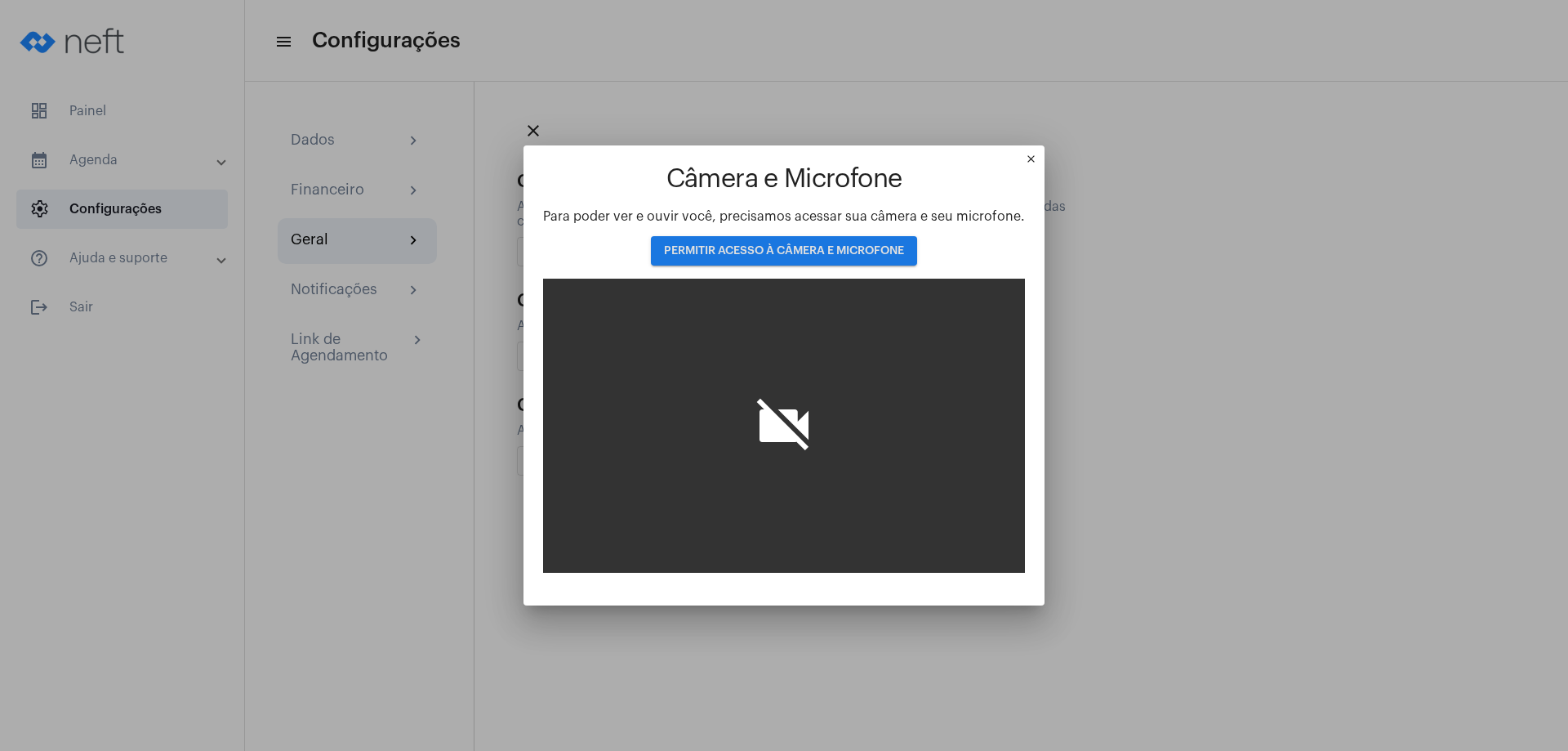
click at [787, 244] on button "PERMITIR ACESSO À CÂMERA E MICROFONE" at bounding box center [784, 251] width 266 height 29
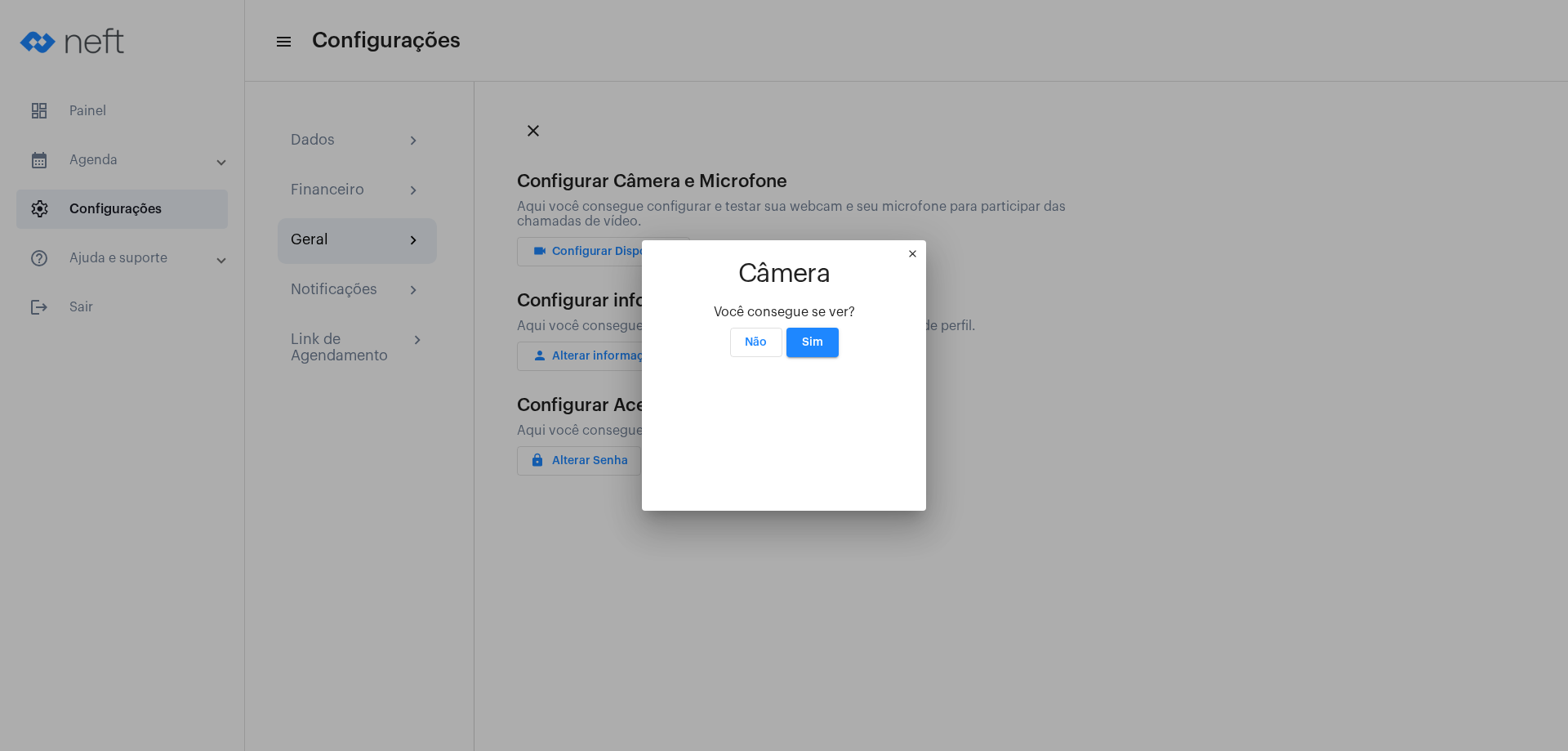
click at [1538, 533] on div at bounding box center [784, 376] width 1568 height 751
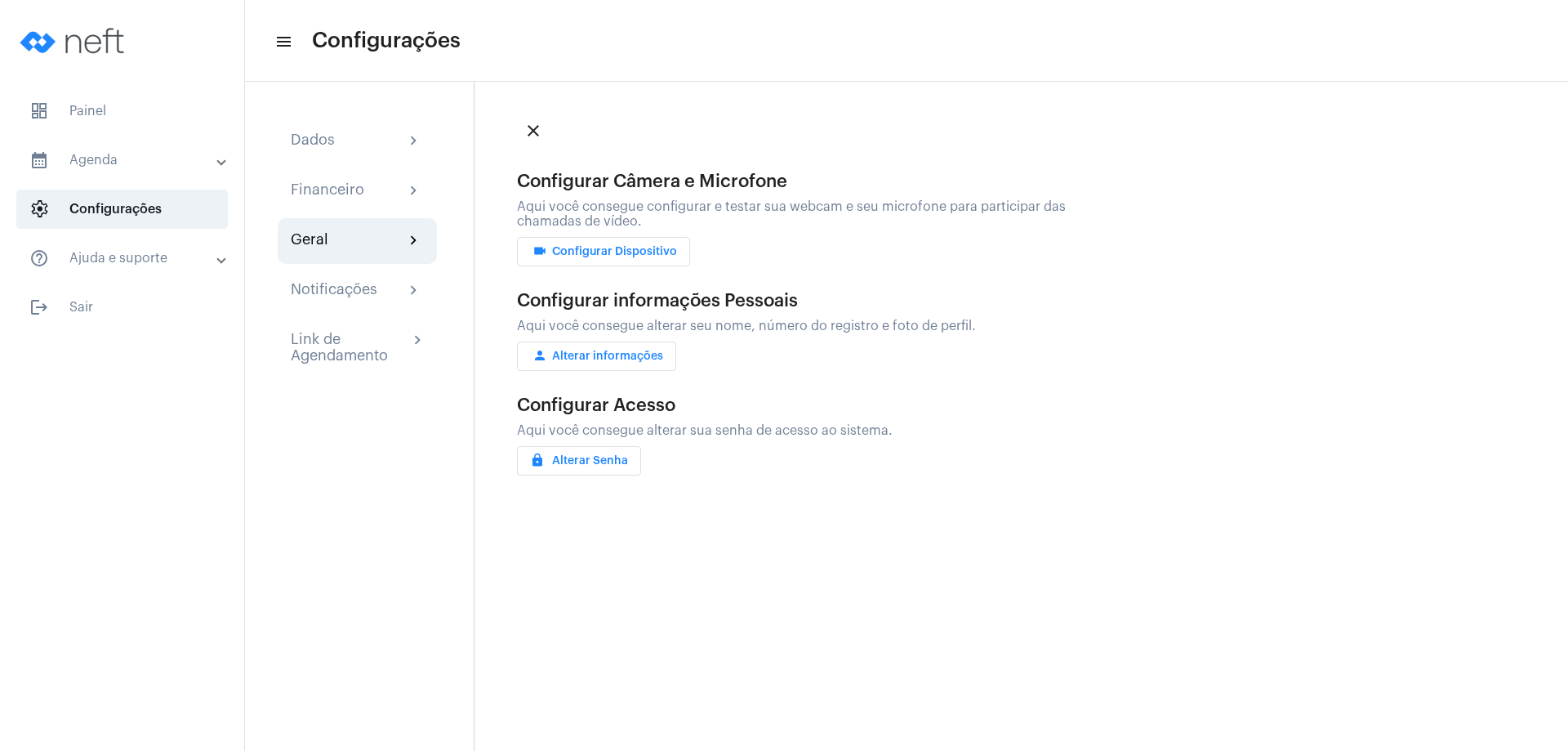
click at [288, 43] on mat-icon "menu" at bounding box center [282, 41] width 16 height 20
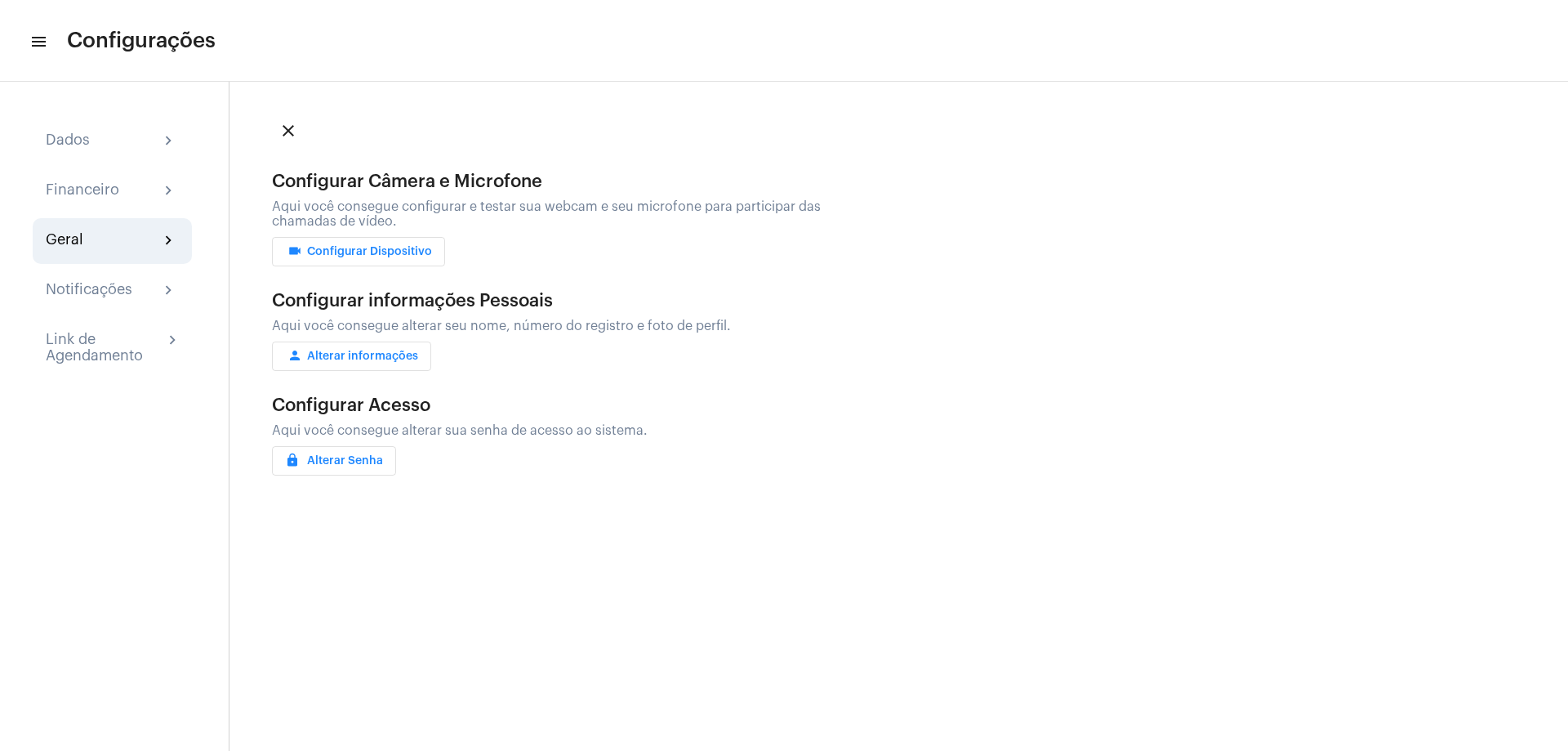
click at [394, 250] on span "videocam Configurar Dispositivo" at bounding box center [358, 251] width 147 height 11
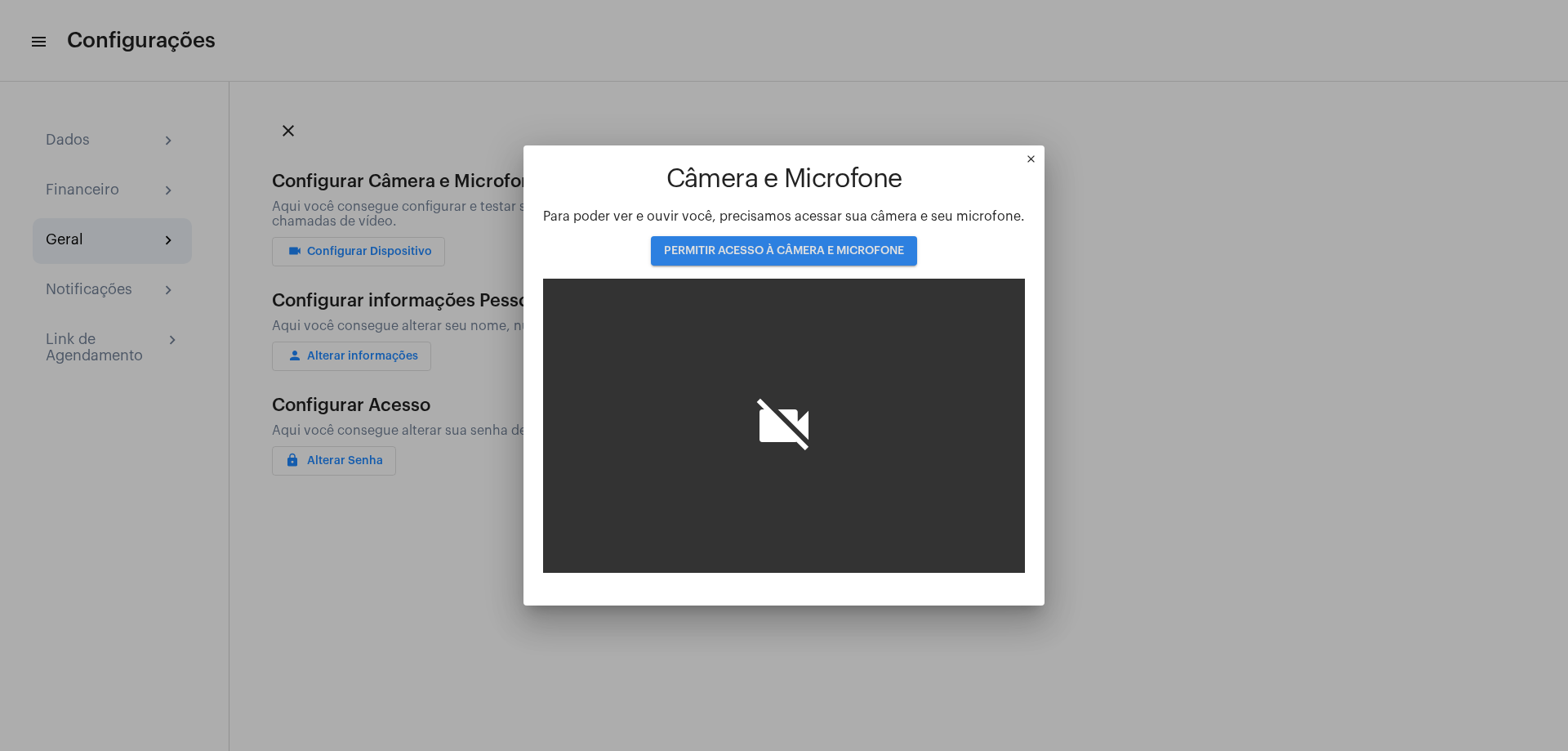
click at [803, 255] on span "PERMITIR ACESSO À CÂMERA E MICROFONE" at bounding box center [784, 251] width 240 height 11
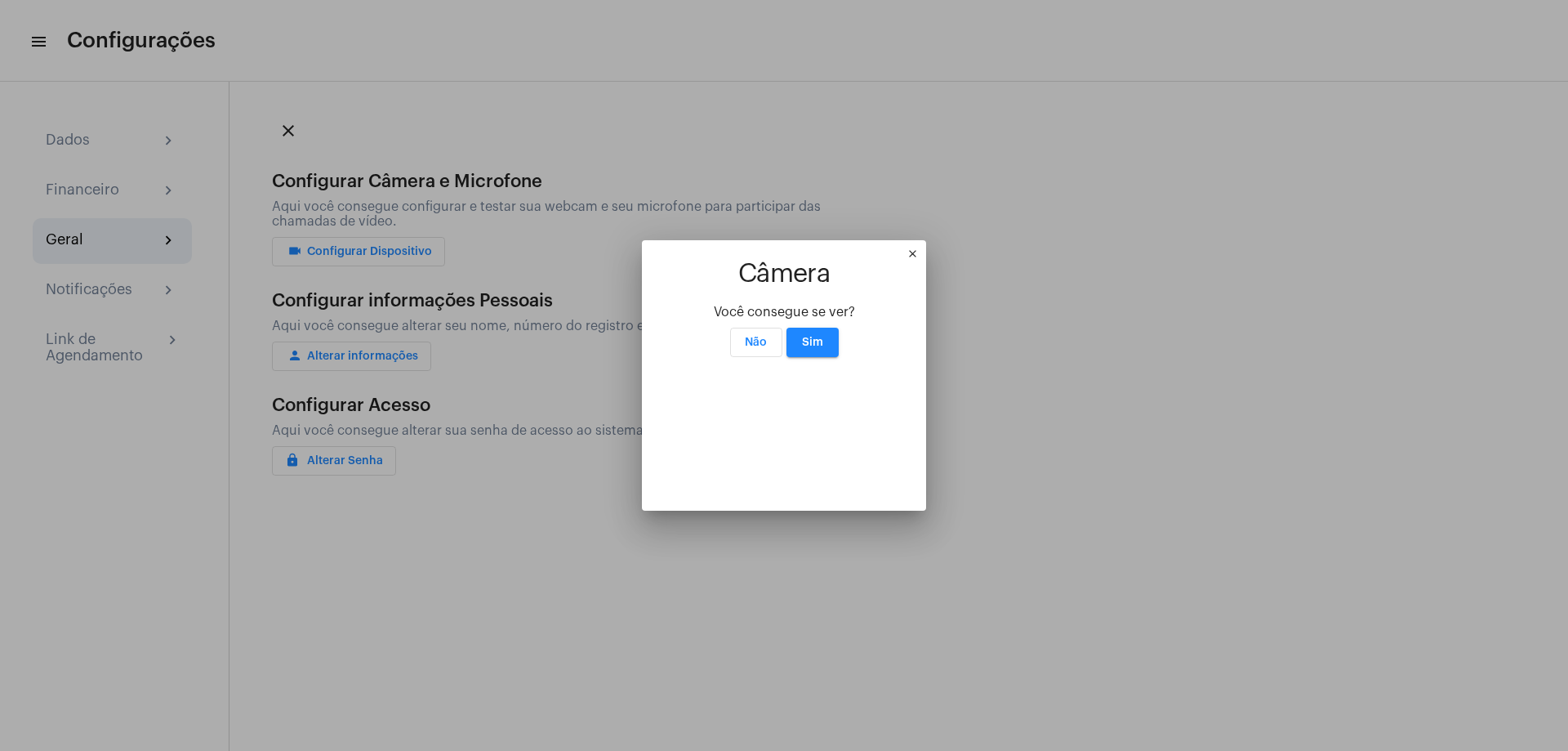
click at [766, 337] on span "Não" at bounding box center [756, 342] width 22 height 11
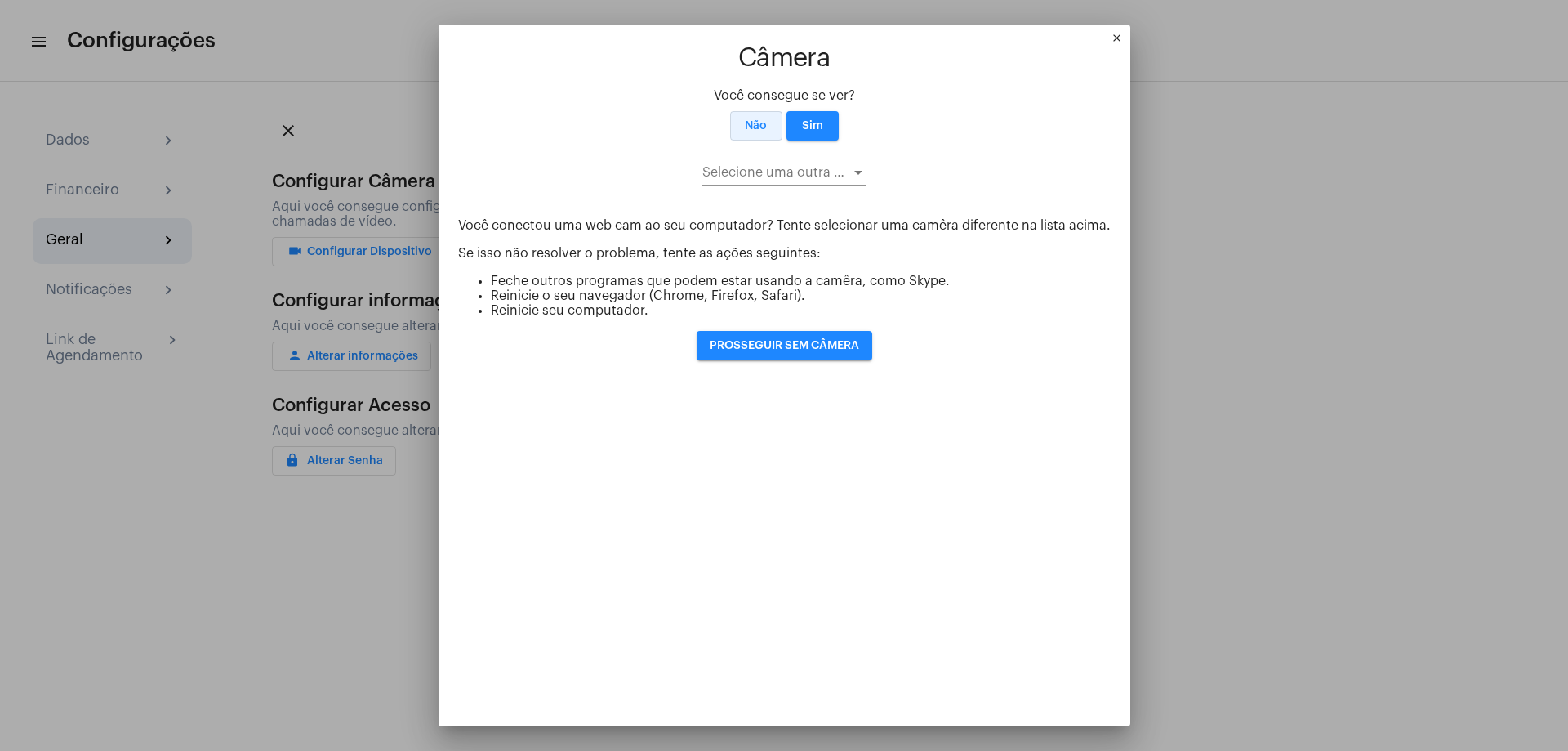
click at [766, 218] on p "Você conectou uma web cam ao seu computador? Tente selecionar uma camêra difere…" at bounding box center [784, 225] width 653 height 15
click at [1019, 245] on p "Se isso não resolver o problema, tente as ações seguintes:" at bounding box center [784, 252] width 653 height 15
click at [757, 111] on button "Não" at bounding box center [756, 126] width 53 height 29
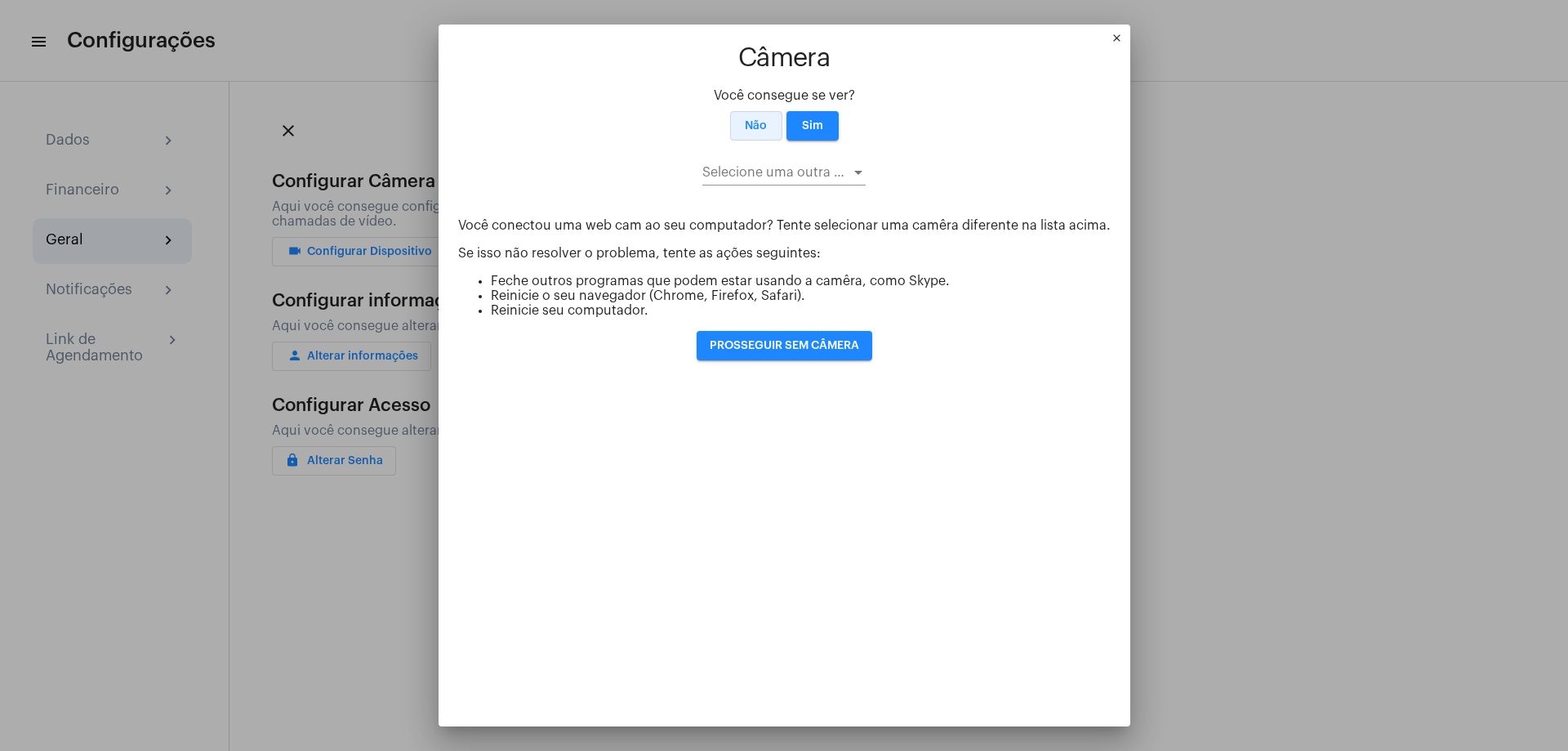
click at [757, 111] on button "Não" at bounding box center [756, 126] width 53 height 29
click at [755, 111] on button "Não" at bounding box center [756, 126] width 53 height 29
click at [851, 166] on div at bounding box center [858, 172] width 15 height 13
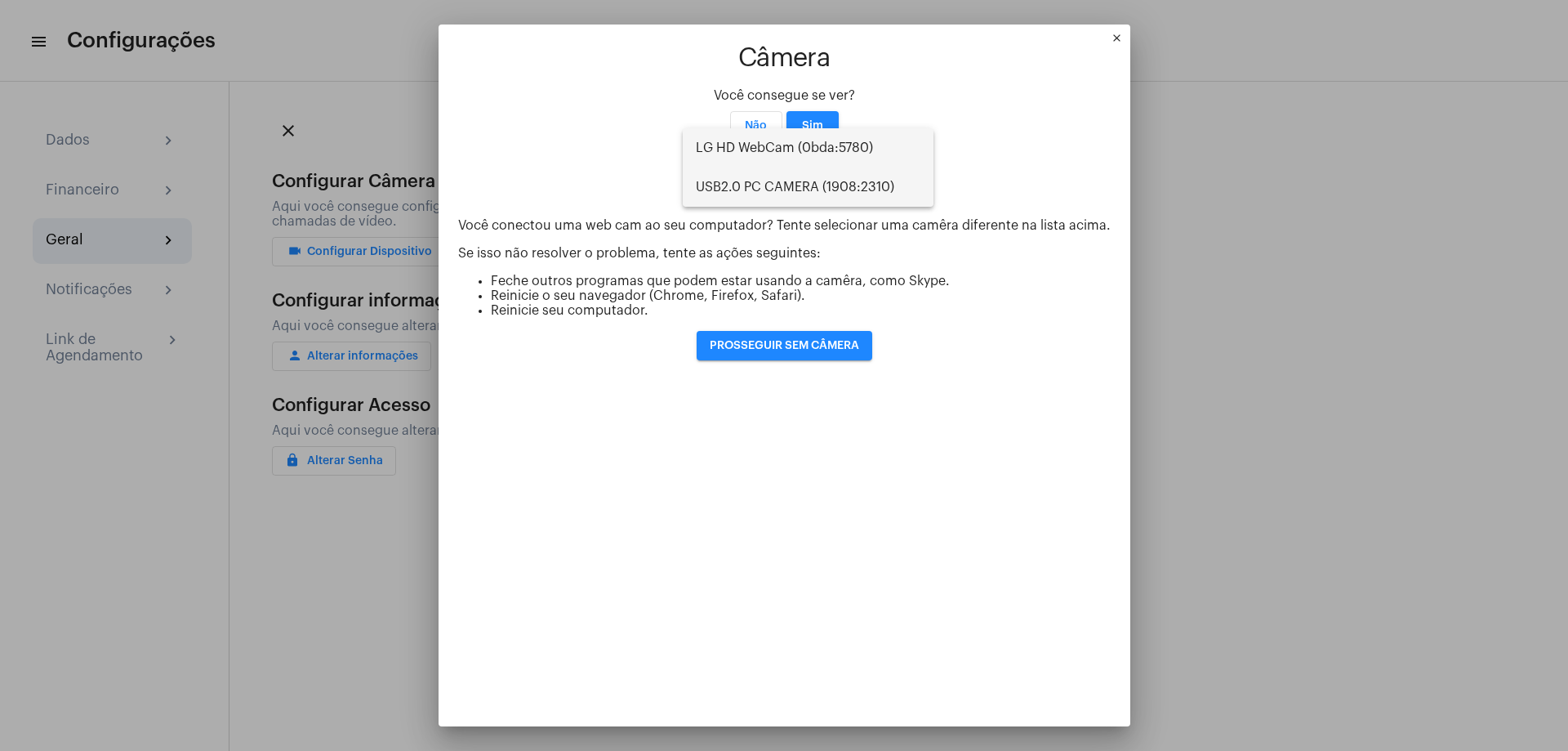
click at [842, 183] on span "USB2.0 PC CAMERA (1908:2310)" at bounding box center [808, 187] width 225 height 40
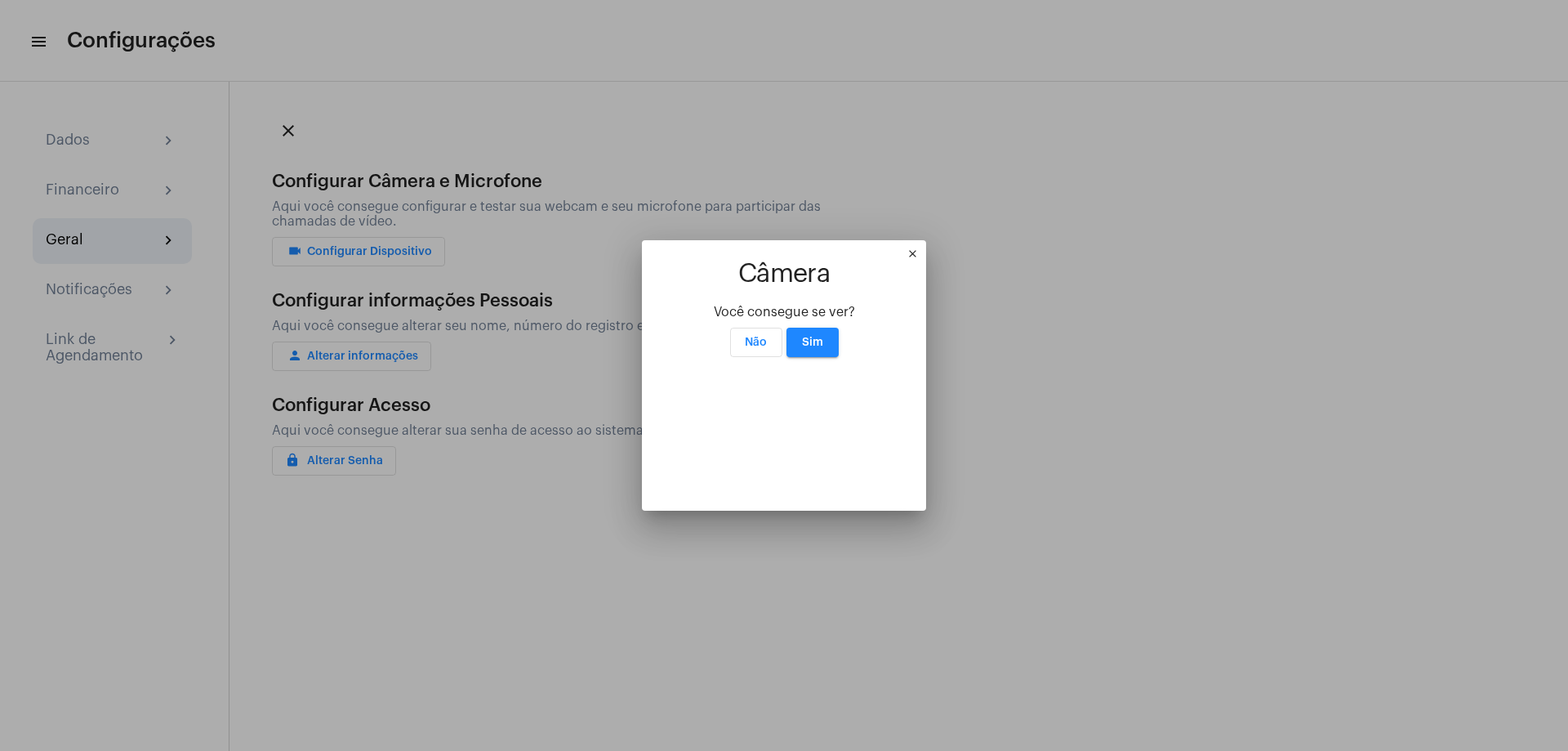
click at [842, 306] on span "Você consegue se ver?" at bounding box center [784, 312] width 141 height 13
click at [927, 247] on mat-icon "close" at bounding box center [916, 257] width 20 height 20
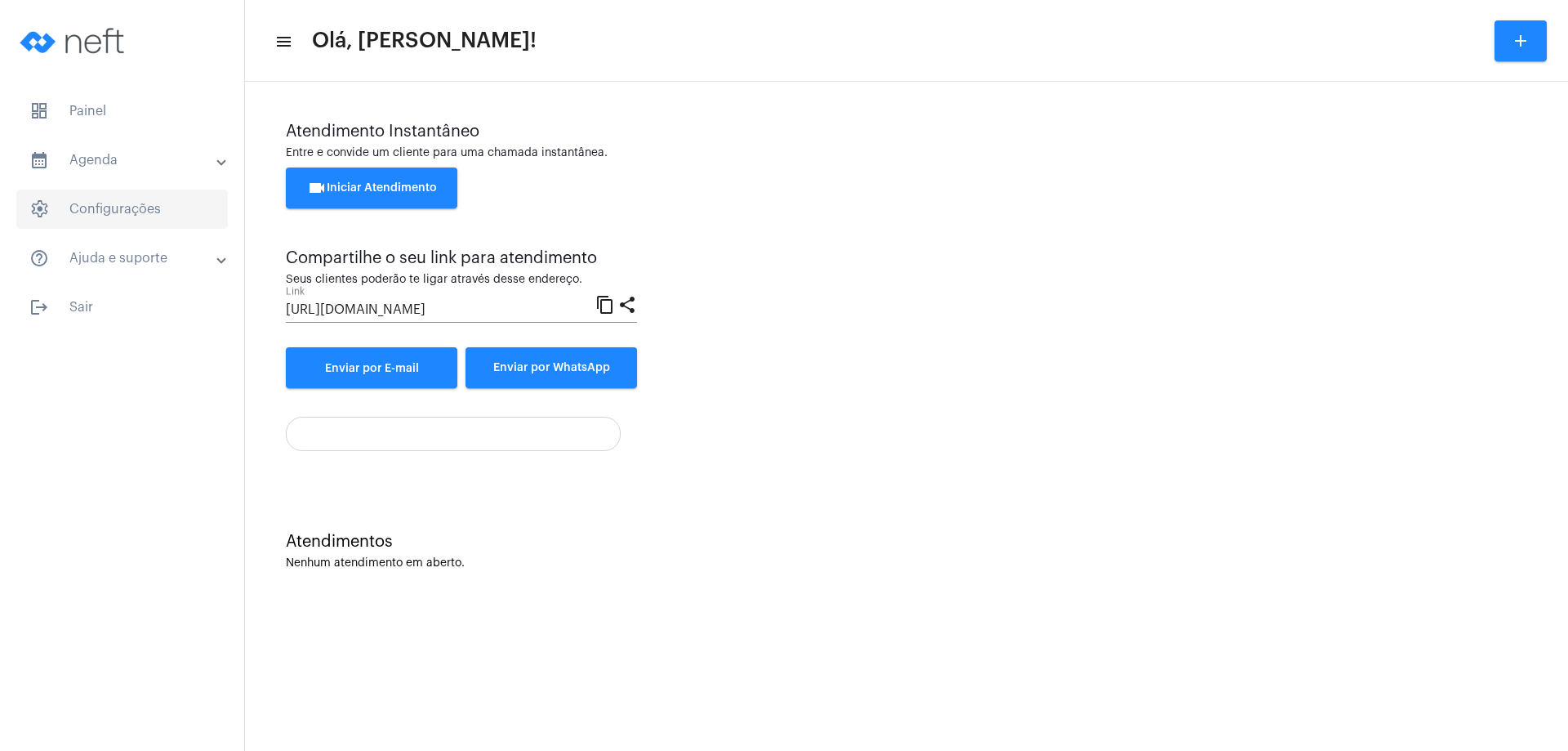
click at [124, 216] on span "settings Configurações" at bounding box center [122, 209] width 212 height 40
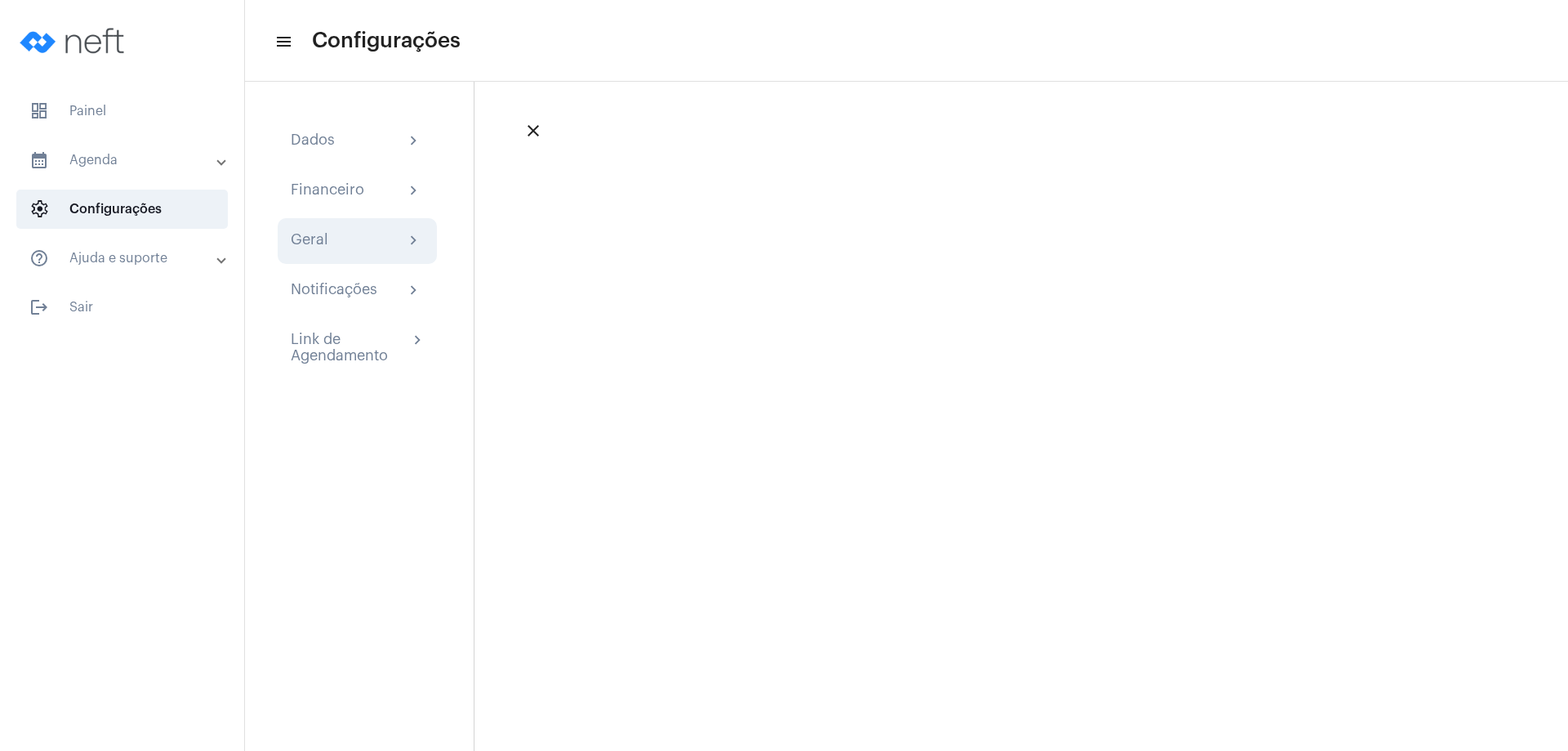
click at [416, 244] on mat-icon "chevron_right" at bounding box center [413, 240] width 20 height 20
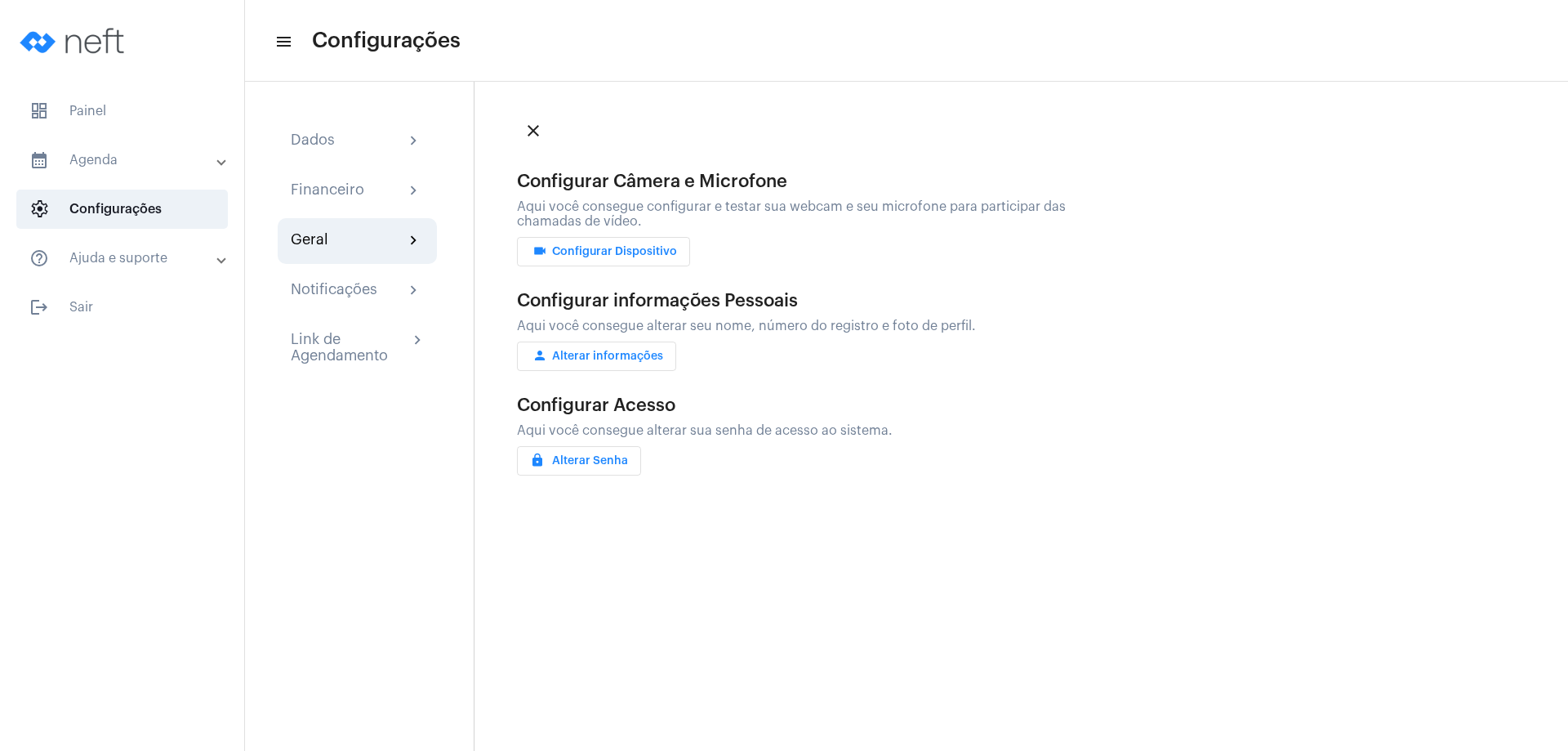
click at [611, 252] on span "videocam Configurar Dispositivo" at bounding box center [604, 251] width 147 height 11
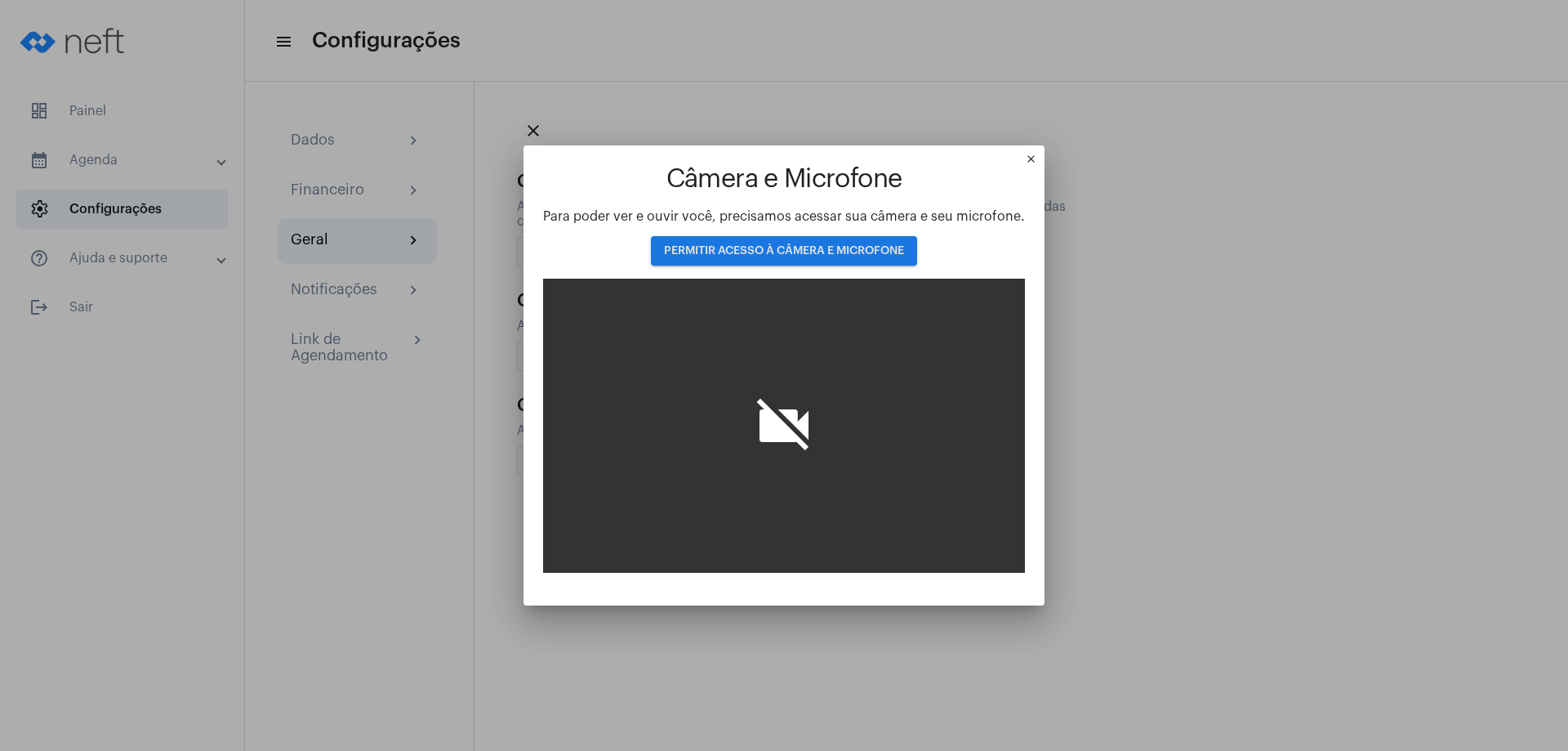
click at [734, 244] on button "PERMITIR ACESSO À CÂMERA E MICROFONE" at bounding box center [784, 251] width 266 height 29
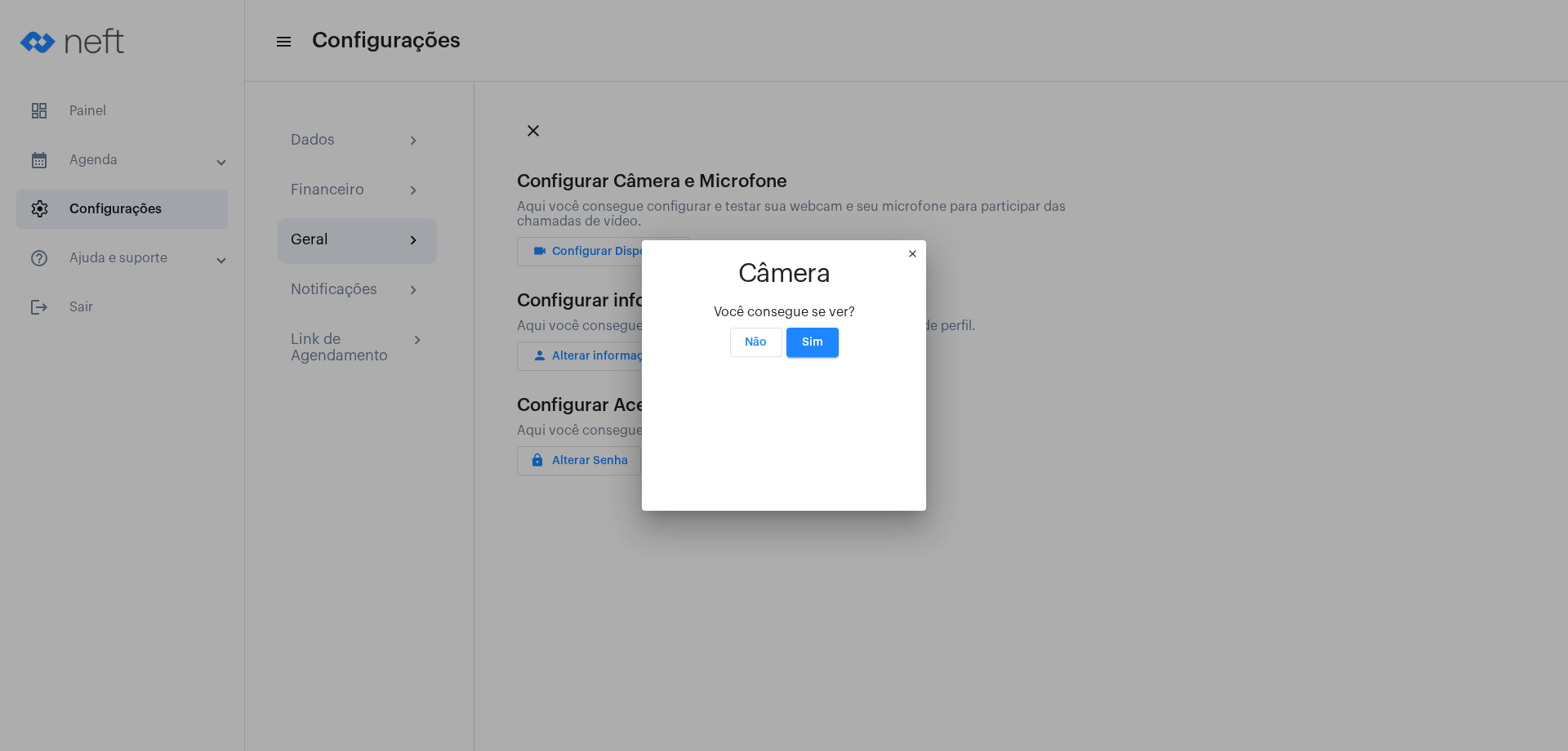
click at [757, 337] on span "Não" at bounding box center [756, 342] width 22 height 11
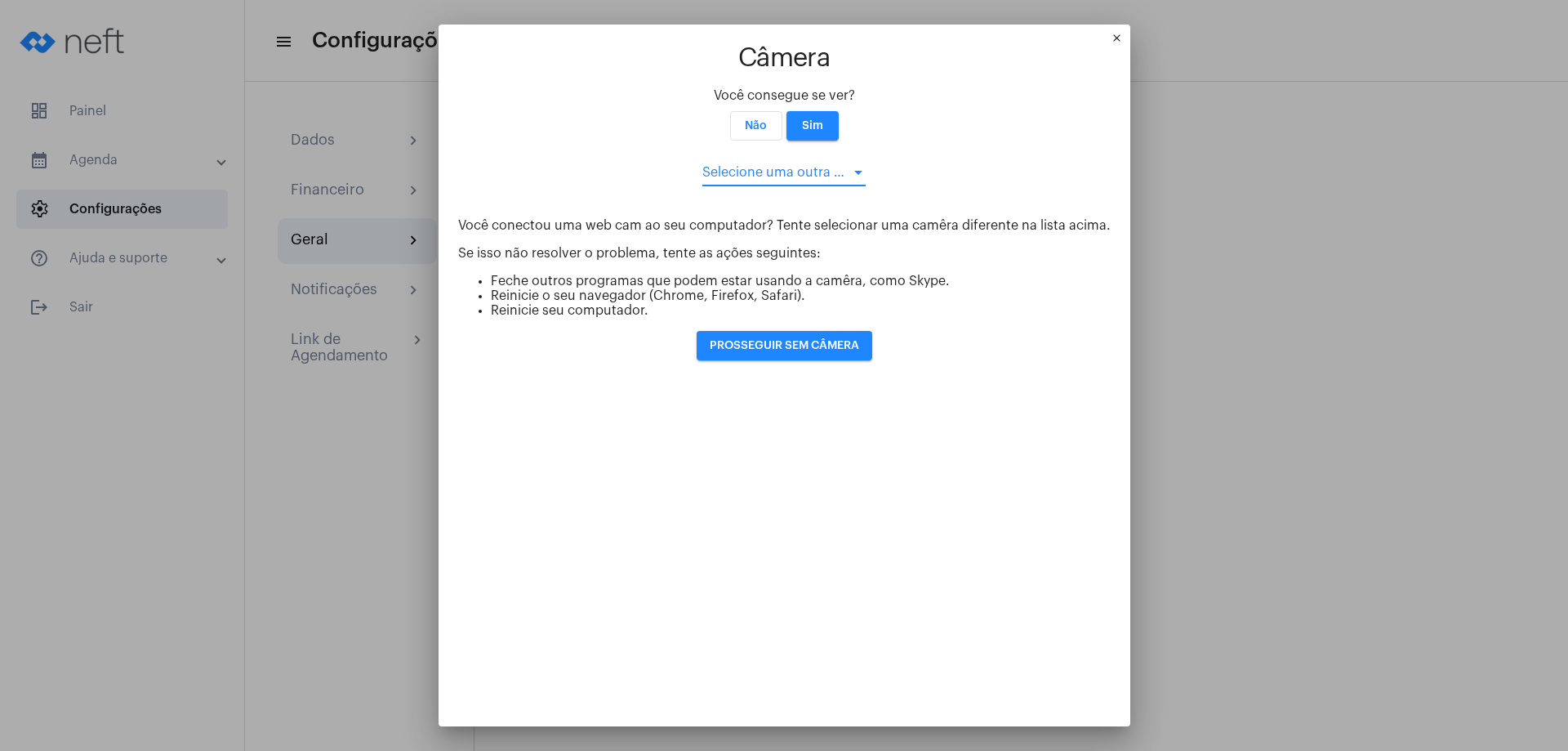
click at [851, 166] on div at bounding box center [858, 172] width 15 height 13
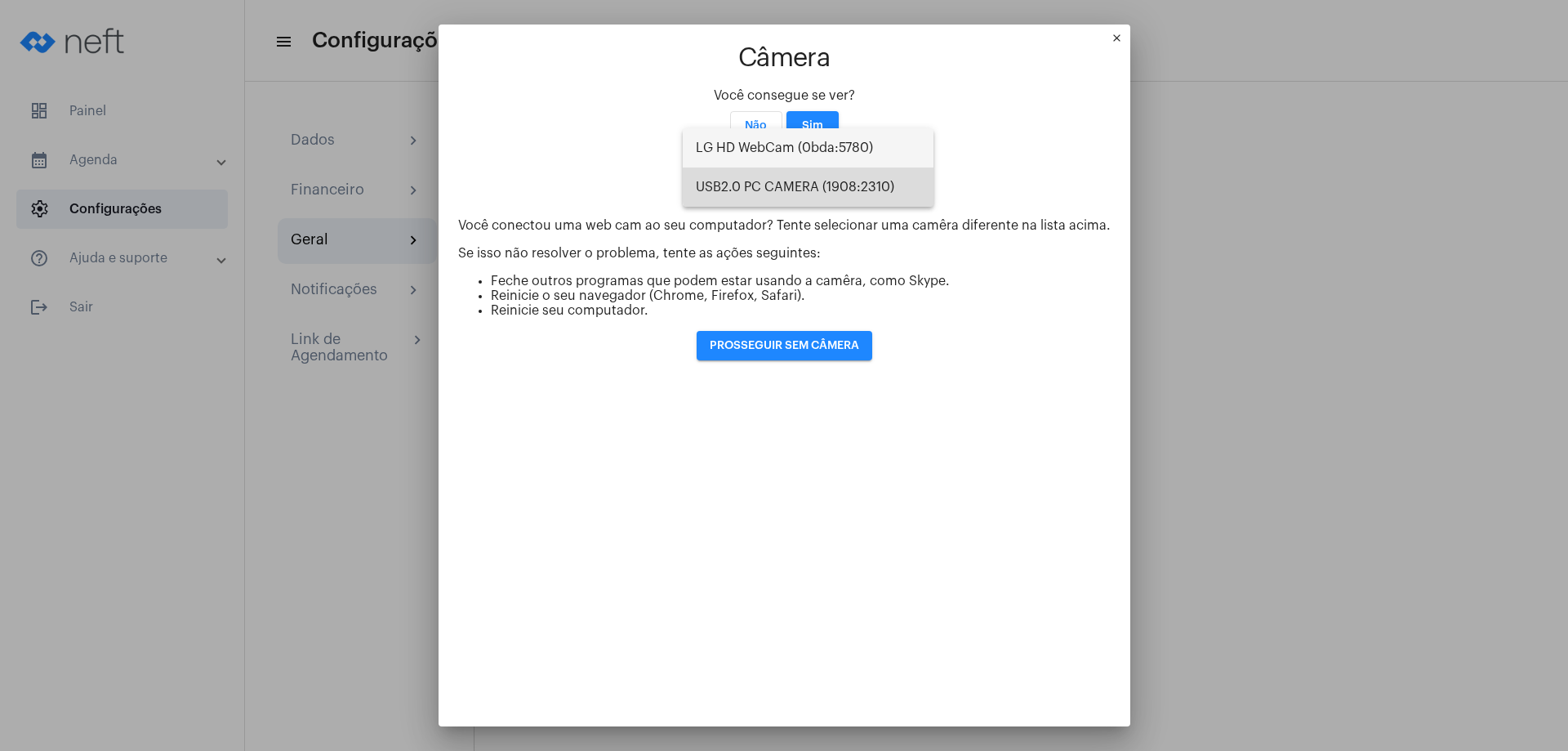
click at [832, 182] on span "USB2.0 PC CAMERA (1908:2310)" at bounding box center [808, 187] width 225 height 40
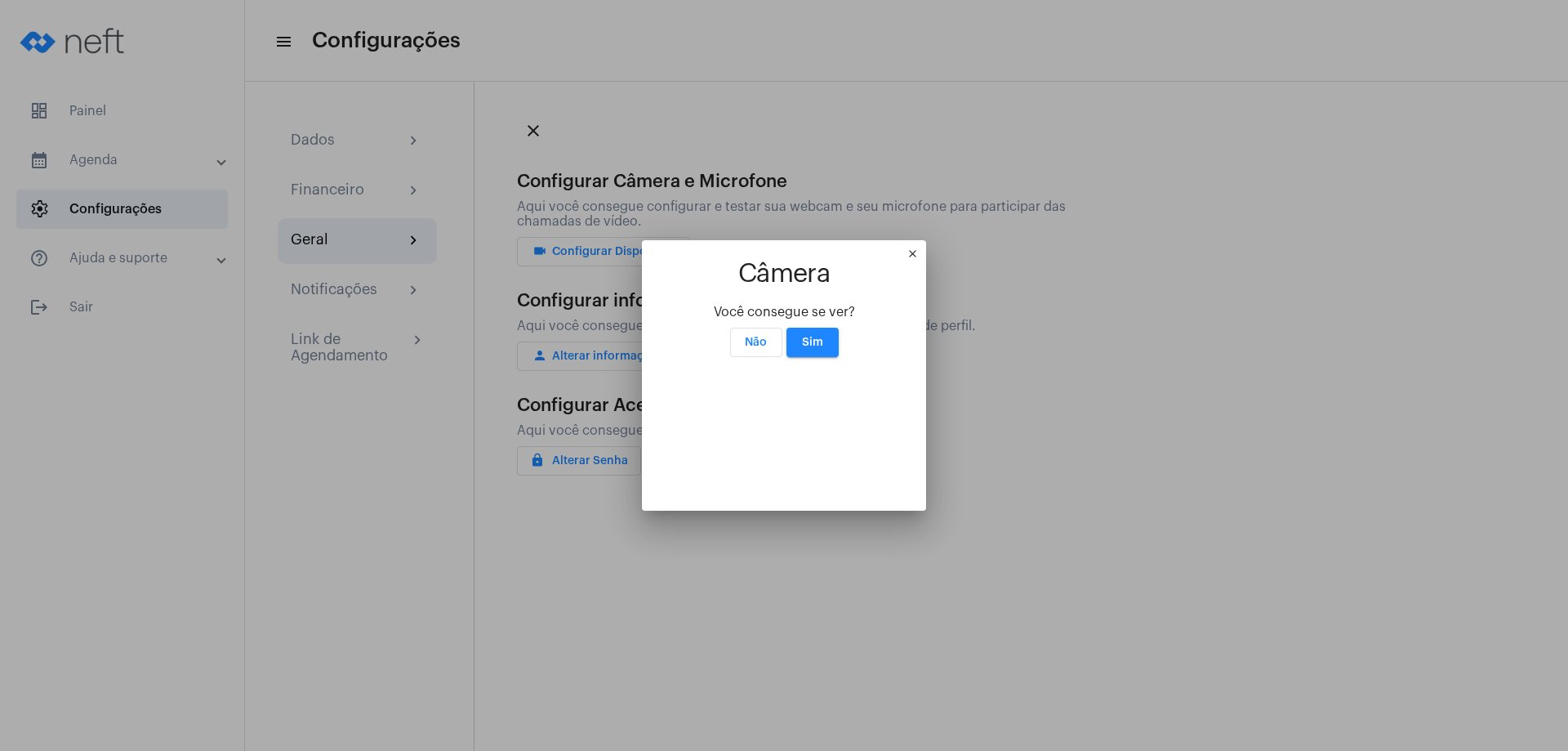
click at [832, 306] on span "Você consegue se ver?" at bounding box center [784, 312] width 141 height 13
click at [927, 247] on mat-icon "close" at bounding box center [916, 257] width 20 height 20
